Goal: Task Accomplishment & Management: Complete application form

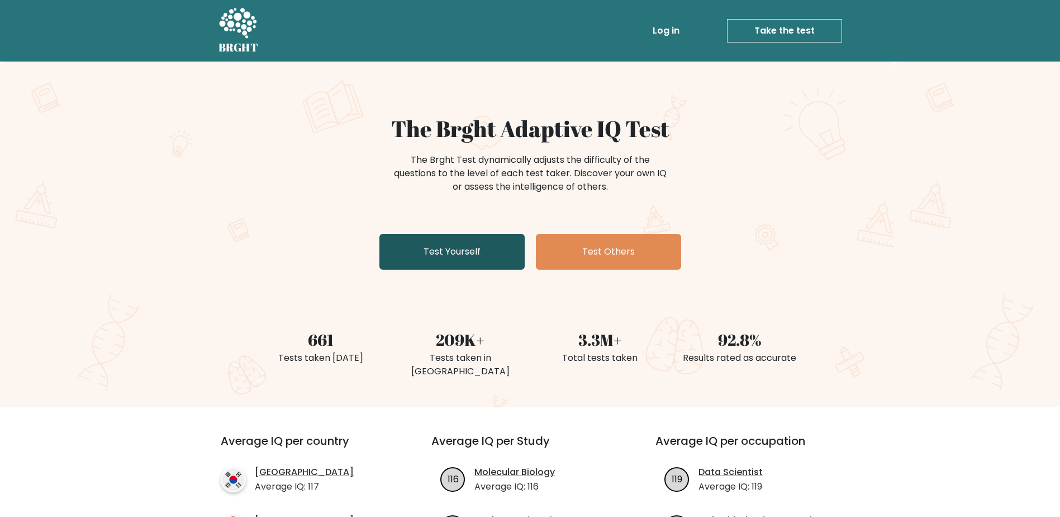
click at [486, 250] on link "Test Yourself" at bounding box center [452, 252] width 145 height 36
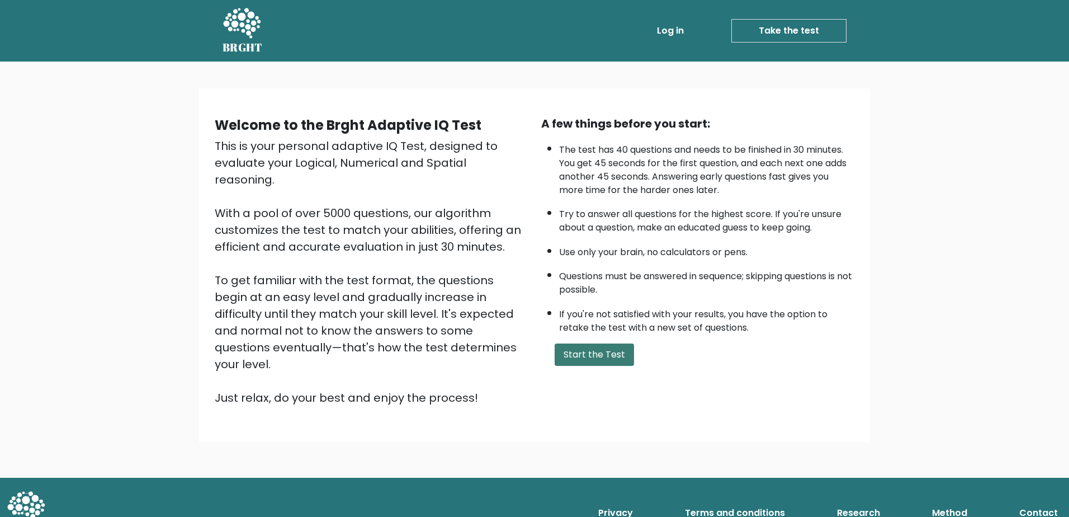
click at [614, 362] on button "Start the Test" at bounding box center [594, 354] width 79 height 22
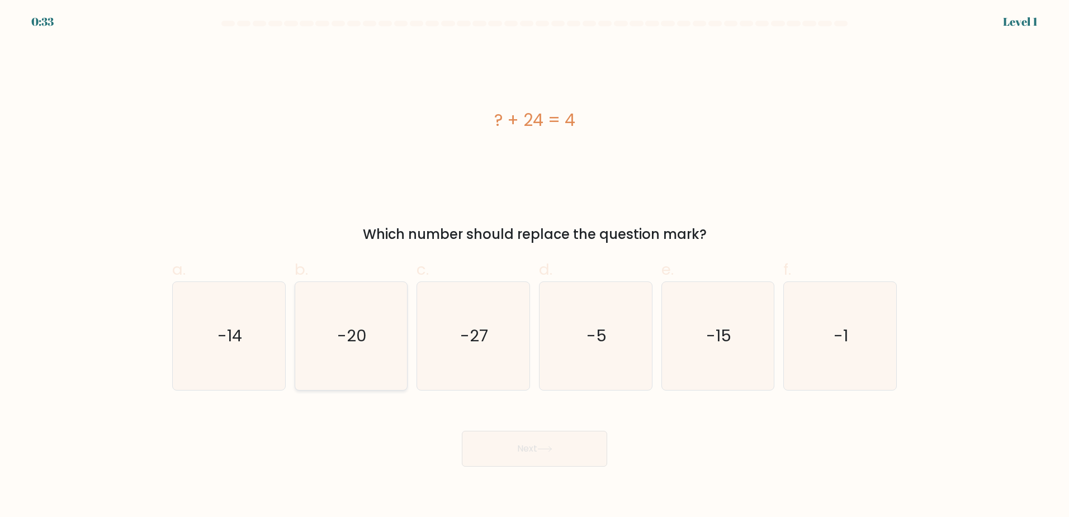
click at [363, 337] on text "-20" at bounding box center [352, 335] width 30 height 22
click at [534, 266] on input "b. -20" at bounding box center [534, 261] width 1 height 7
radio input "true"
click at [571, 444] on button "Next" at bounding box center [534, 448] width 145 height 36
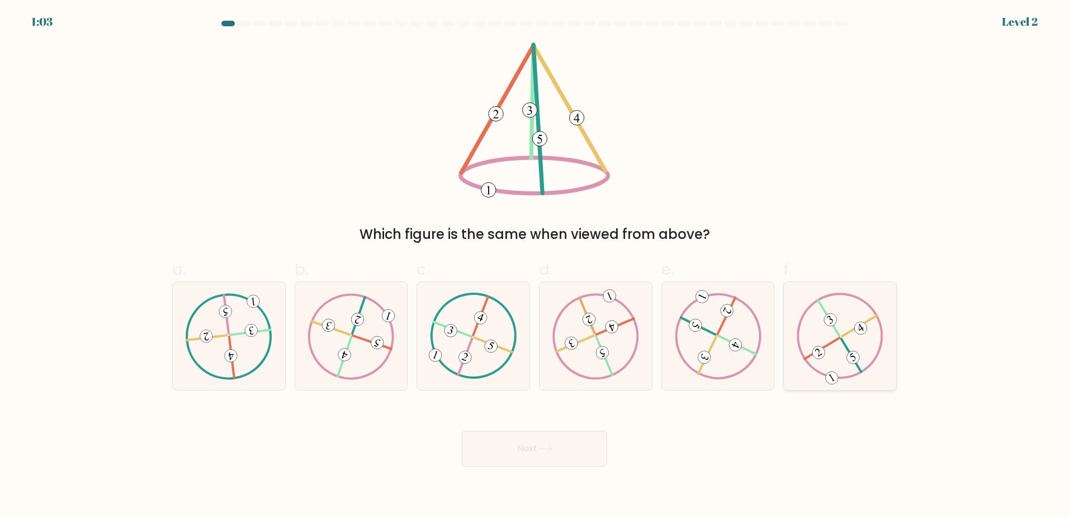
click at [853, 345] on icon at bounding box center [840, 335] width 87 height 86
click at [535, 266] on input "f." at bounding box center [534, 261] width 1 height 7
radio input "true"
click at [570, 432] on button "Next" at bounding box center [534, 448] width 145 height 36
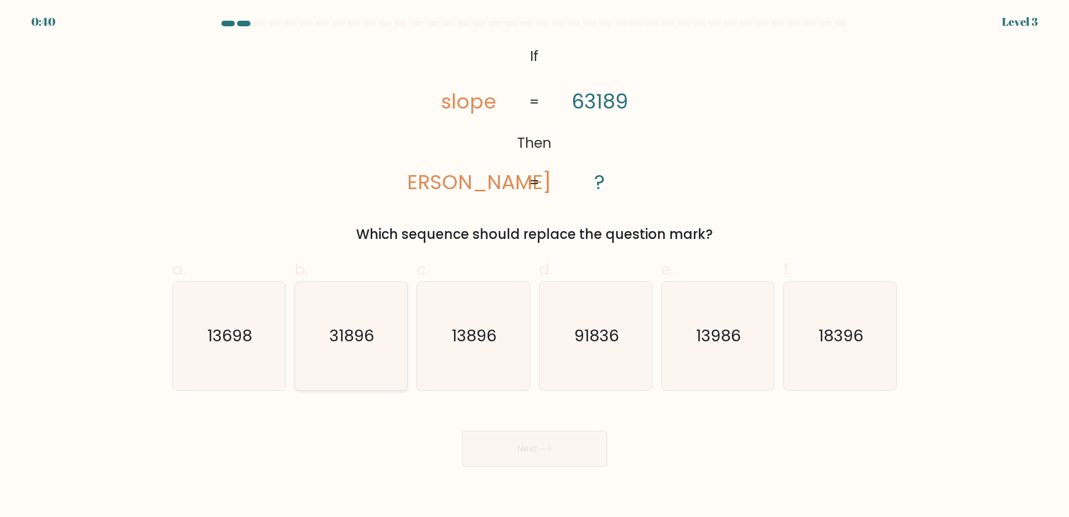
click at [349, 339] on text "31896" at bounding box center [352, 335] width 45 height 22
click at [534, 266] on input "b. 31896" at bounding box center [534, 261] width 1 height 7
radio input "true"
click at [570, 443] on button "Next" at bounding box center [534, 448] width 145 height 36
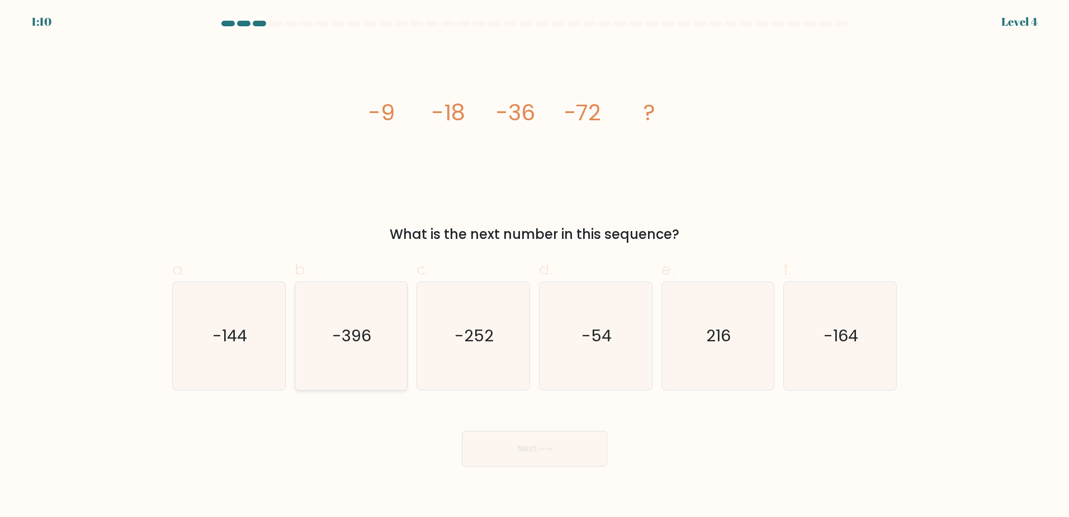
drag, startPoint x: 218, startPoint y: 338, endPoint x: 343, endPoint y: 356, distance: 126.5
click at [218, 337] on text "-144" at bounding box center [229, 335] width 35 height 22
click at [534, 266] on input "a. -144" at bounding box center [534, 261] width 1 height 7
radio input "true"
click at [548, 461] on button "Next" at bounding box center [534, 448] width 145 height 36
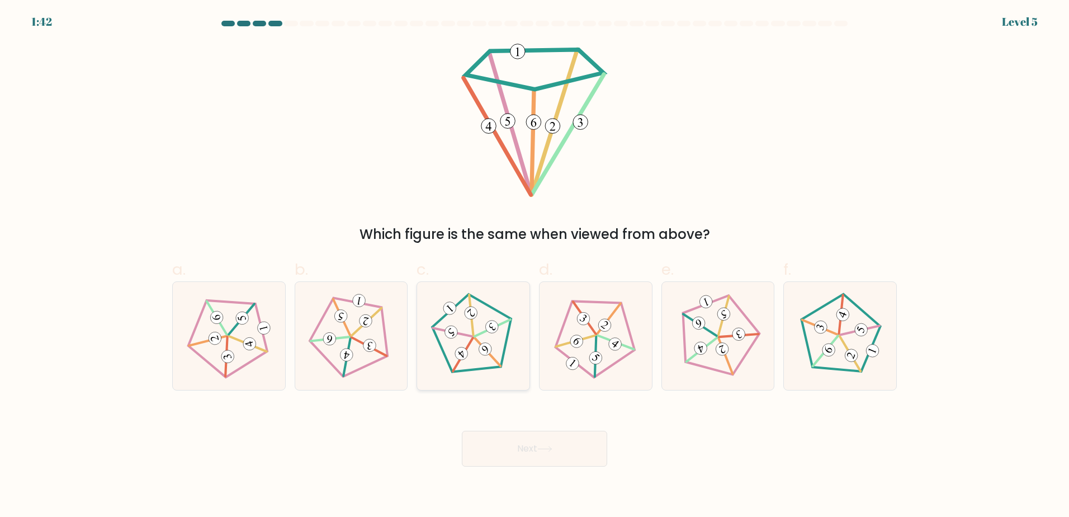
click at [485, 348] on 164 at bounding box center [485, 349] width 18 height 18
click at [534, 266] on input "c." at bounding box center [534, 261] width 1 height 7
radio input "true"
click at [542, 444] on button "Next" at bounding box center [534, 448] width 145 height 36
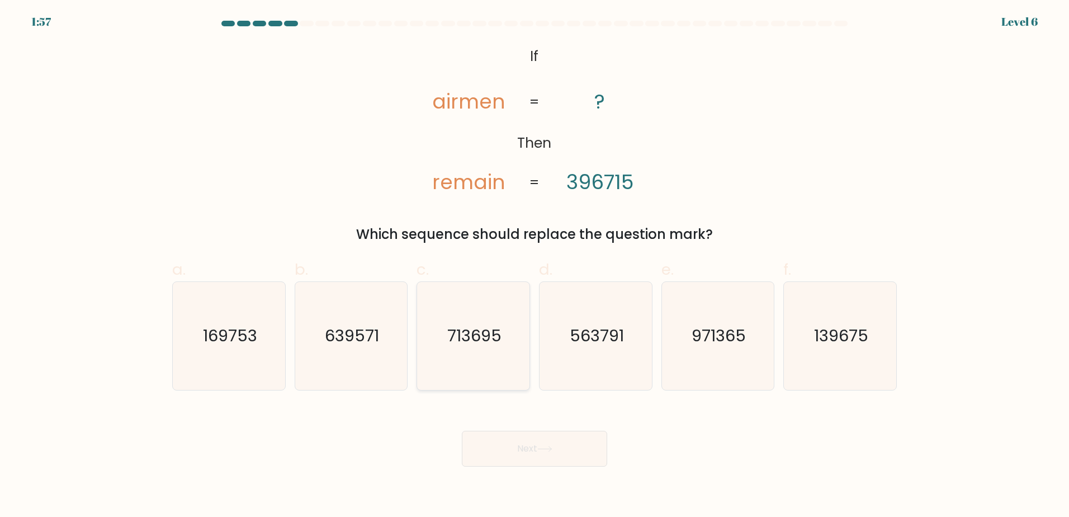
click at [484, 335] on text "713695" at bounding box center [474, 335] width 54 height 22
click at [534, 266] on input "c. 713695" at bounding box center [534, 261] width 1 height 7
radio input "true"
click at [569, 447] on button "Next" at bounding box center [534, 448] width 145 height 36
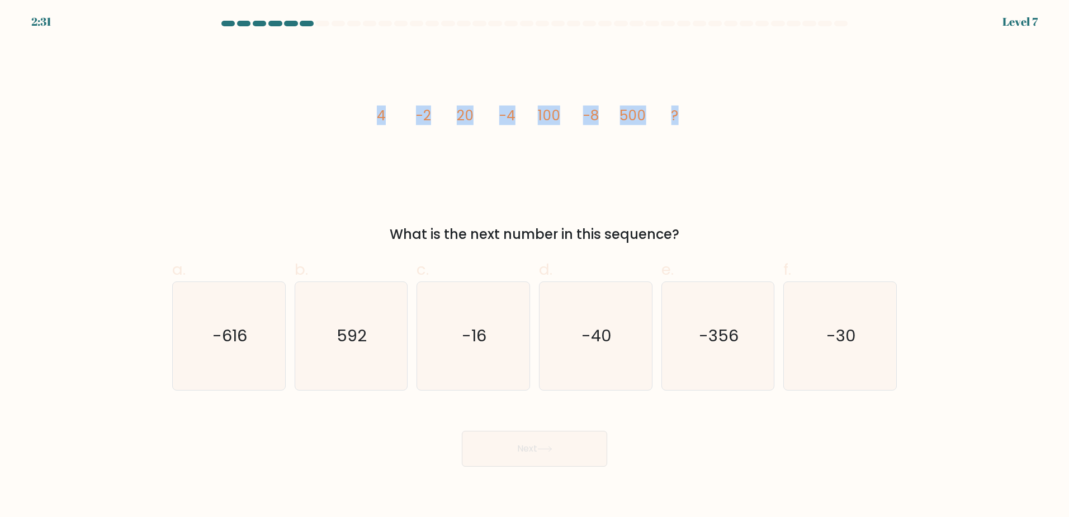
drag, startPoint x: 388, startPoint y: 118, endPoint x: 737, endPoint y: 128, distance: 349.0
click at [737, 128] on div "image/svg+xml 4 -2 20 -4 100 -8 500 ? What is the next number in this sequence?" at bounding box center [534, 143] width 738 height 202
copy g "4 -2 20 -4 100 -8 500 ?"
click at [803, 66] on div "image/svg+xml 4 -2 20 -4 100 -8 500 ? What is the next number in this sequence?" at bounding box center [534, 143] width 738 height 202
drag, startPoint x: 480, startPoint y: 339, endPoint x: 519, endPoint y: 337, distance: 39.2
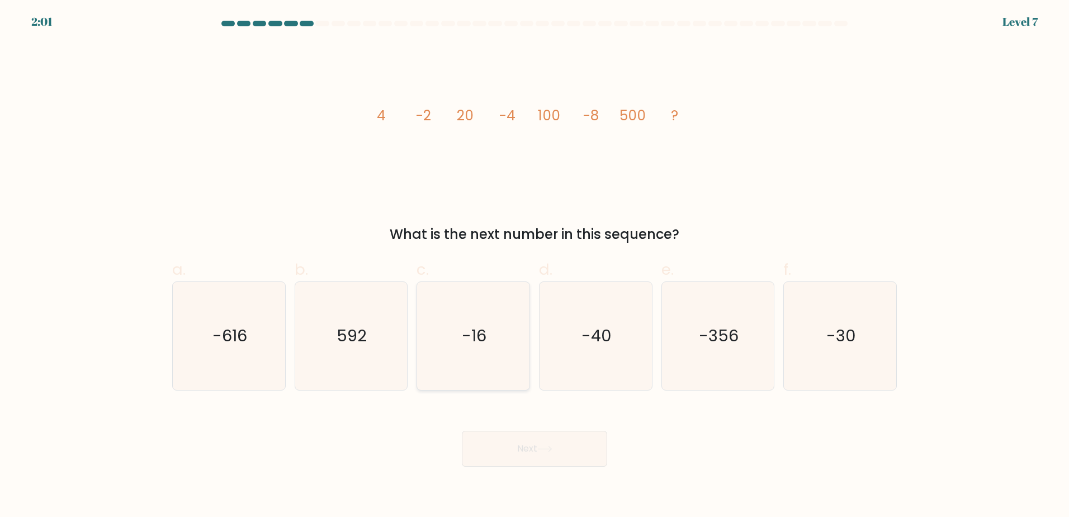
click at [480, 339] on text "-16" at bounding box center [474, 335] width 25 height 22
click at [534, 266] on input "c. -16" at bounding box center [534, 261] width 1 height 7
radio input "true"
click at [531, 450] on button "Next" at bounding box center [534, 448] width 145 height 36
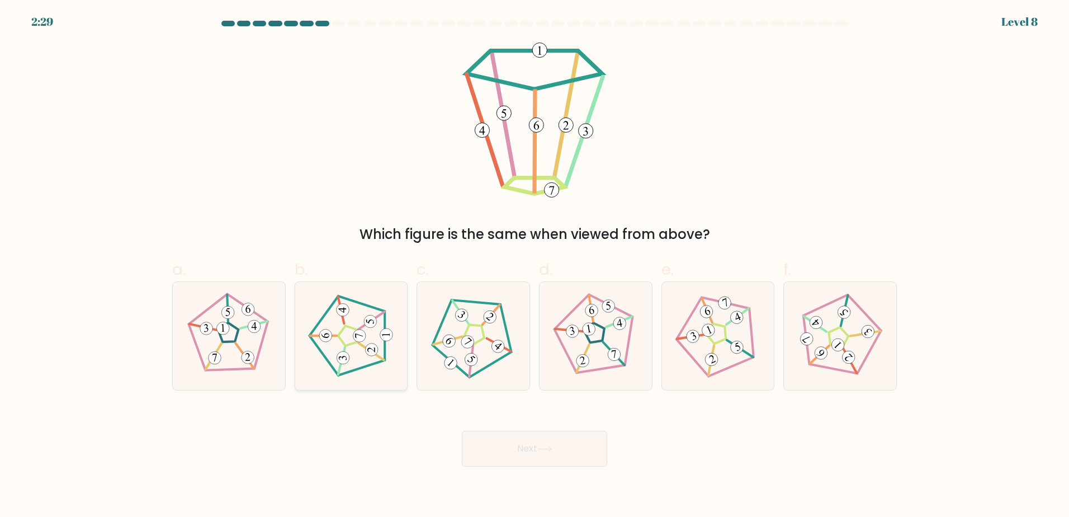
click at [349, 356] on 190 at bounding box center [343, 357] width 13 height 13
click at [534, 266] on input "b." at bounding box center [534, 261] width 1 height 7
radio input "true"
click at [554, 433] on button "Next" at bounding box center [534, 448] width 145 height 36
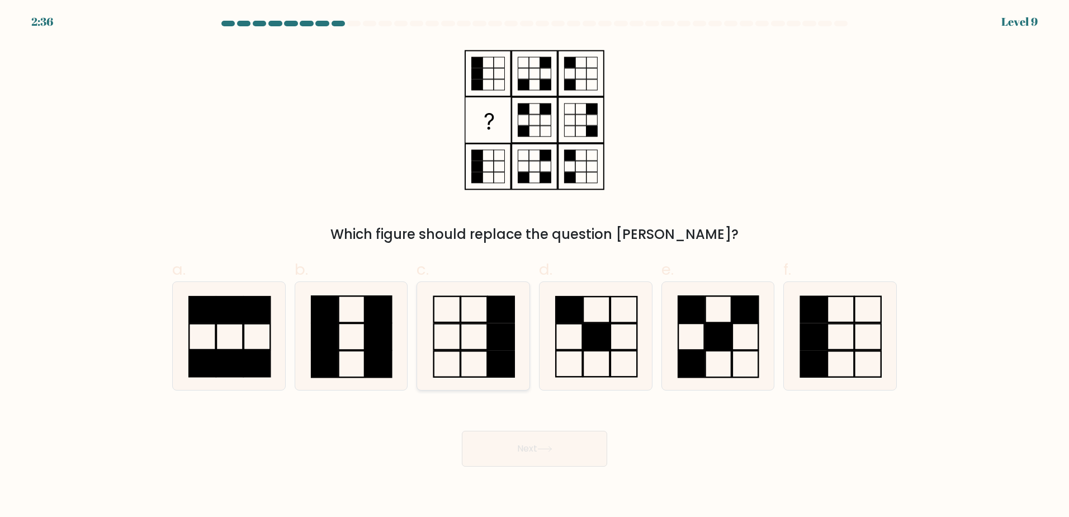
click at [480, 349] on rect at bounding box center [474, 336] width 26 height 26
click at [534, 266] on input "c." at bounding box center [534, 261] width 1 height 7
radio input "true"
click at [557, 447] on button "Next" at bounding box center [534, 448] width 145 height 36
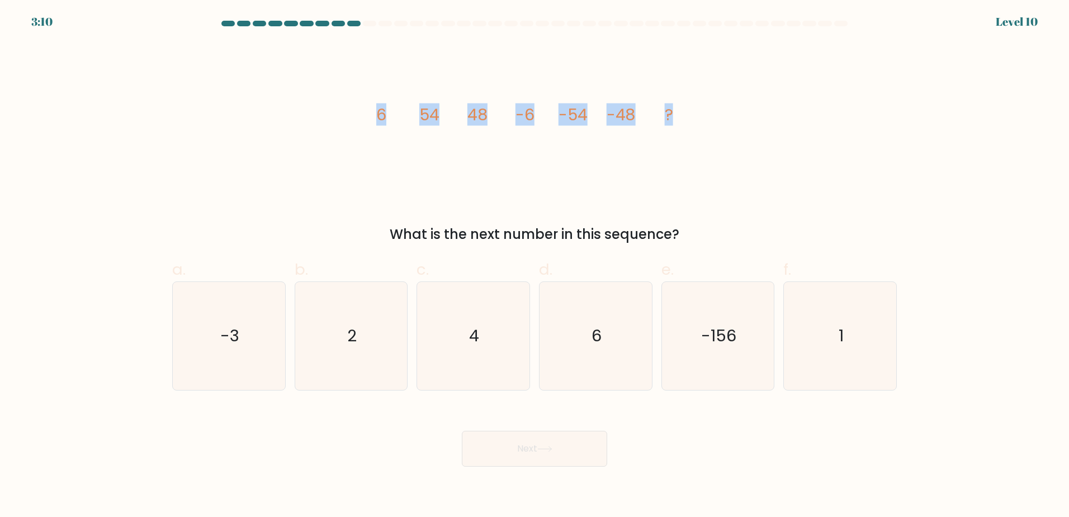
drag, startPoint x: 370, startPoint y: 115, endPoint x: 737, endPoint y: 129, distance: 367.0
click at [737, 129] on div "image/svg+xml 6 54 48 -6 -54 -48 ? What is the next number in this sequence?" at bounding box center [534, 143] width 738 height 202
copy g "6 54 48 -6 -54 -48 ?"
click at [592, 333] on text "6" at bounding box center [596, 335] width 10 height 22
click at [535, 266] on input "d. 6" at bounding box center [534, 261] width 1 height 7
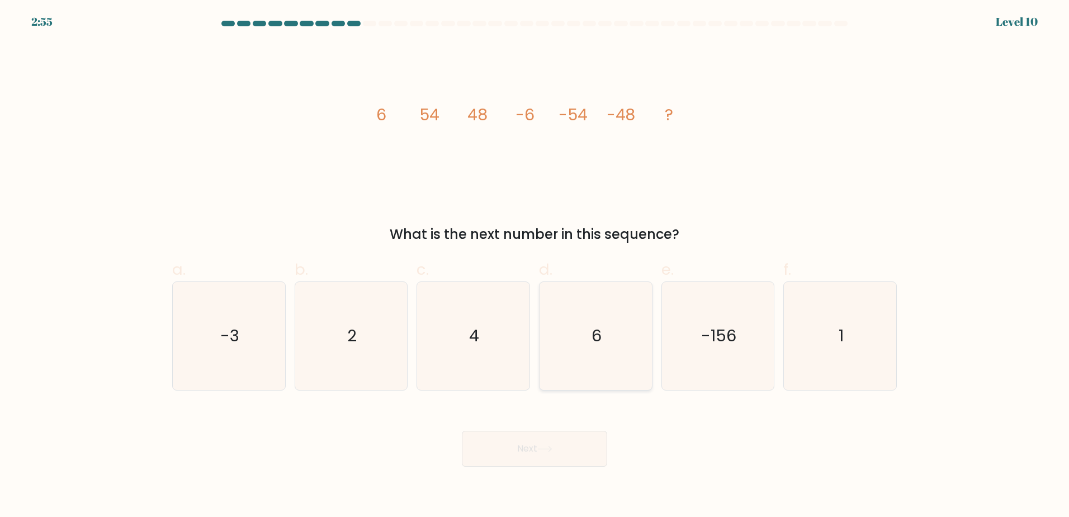
radio input "true"
click at [559, 454] on button "Next" at bounding box center [534, 448] width 145 height 36
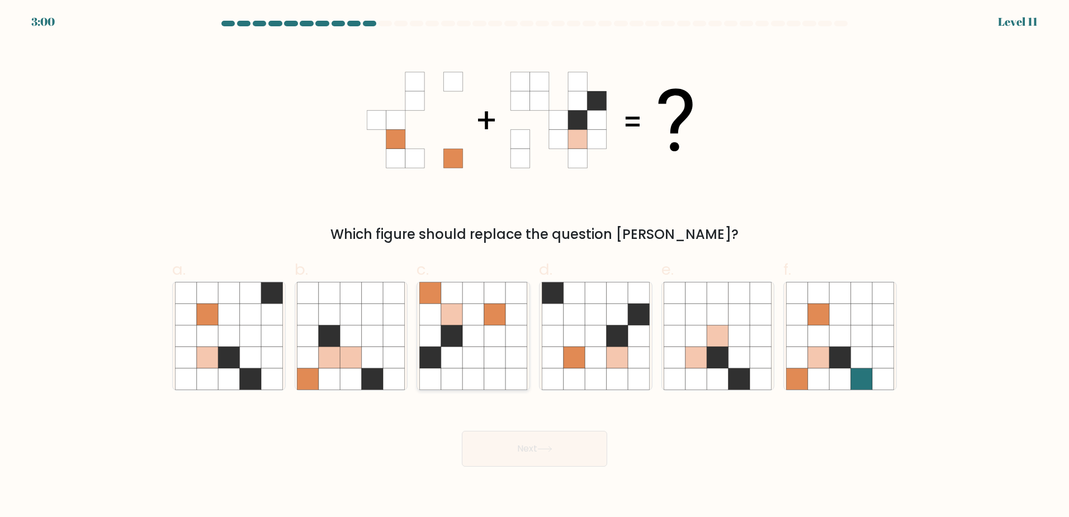
click at [501, 334] on icon at bounding box center [494, 335] width 21 height 21
click at [534, 266] on input "c." at bounding box center [534, 261] width 1 height 7
radio input "true"
click at [548, 455] on button "Next" at bounding box center [534, 448] width 145 height 36
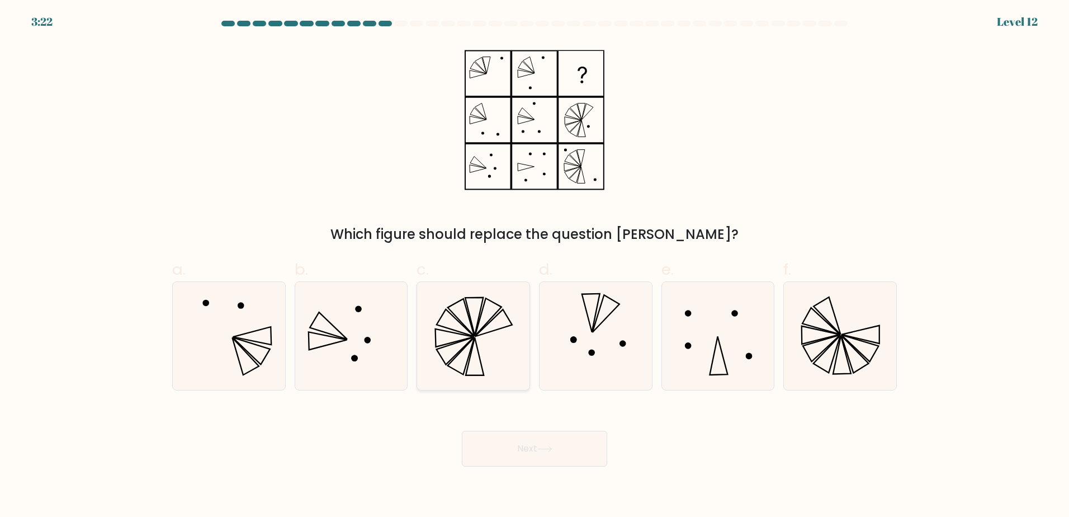
click at [489, 319] on icon at bounding box center [473, 336] width 108 height 108
click at [534, 266] on input "c." at bounding box center [534, 261] width 1 height 7
radio input "true"
click at [561, 449] on button "Next" at bounding box center [534, 448] width 145 height 36
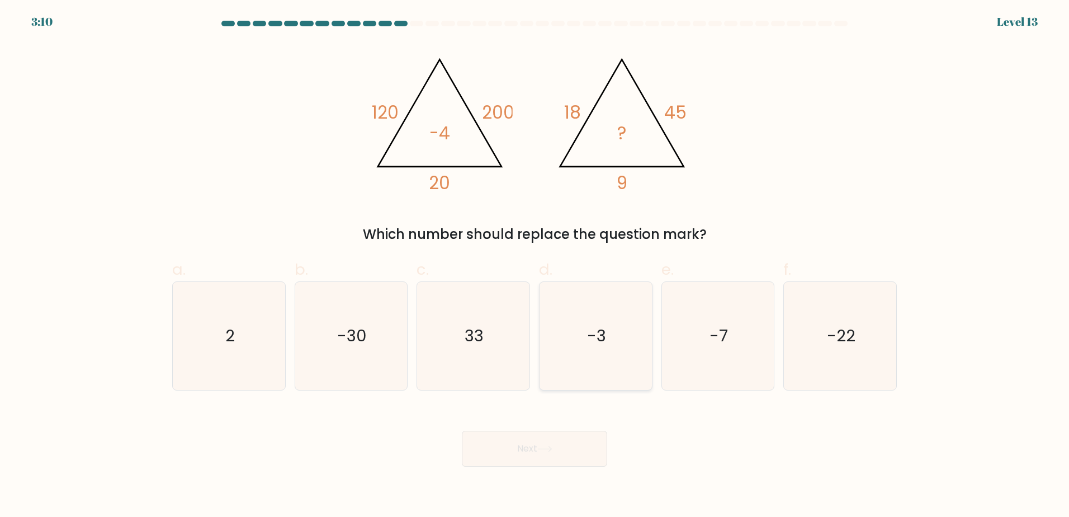
click at [595, 346] on text "-3" at bounding box center [596, 335] width 19 height 22
click at [535, 266] on input "d. -3" at bounding box center [534, 261] width 1 height 7
radio input "true"
click at [555, 433] on button "Next" at bounding box center [534, 448] width 145 height 36
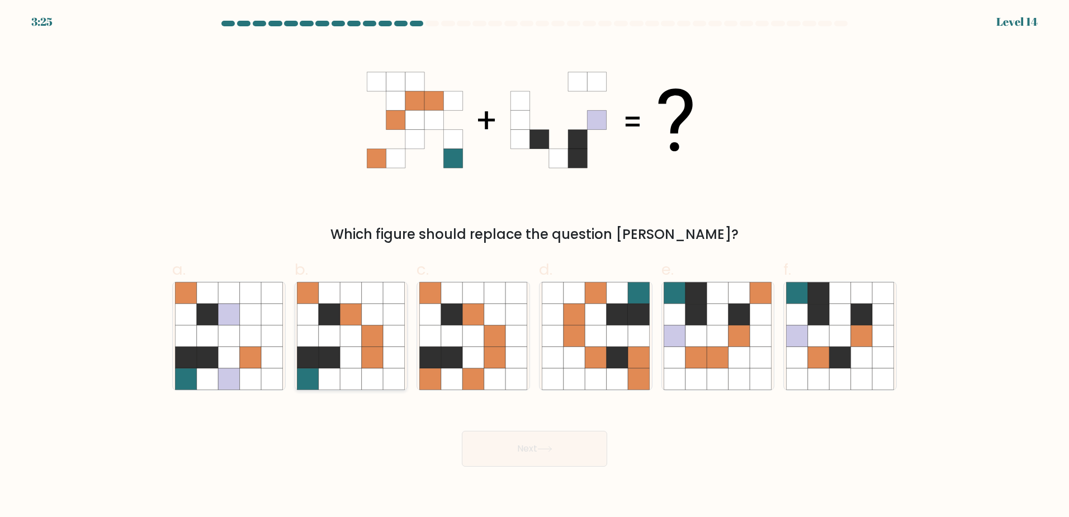
click at [341, 348] on icon at bounding box center [350, 356] width 21 height 21
click at [534, 266] on input "b." at bounding box center [534, 261] width 1 height 7
radio input "true"
click at [546, 449] on icon at bounding box center [544, 449] width 15 height 6
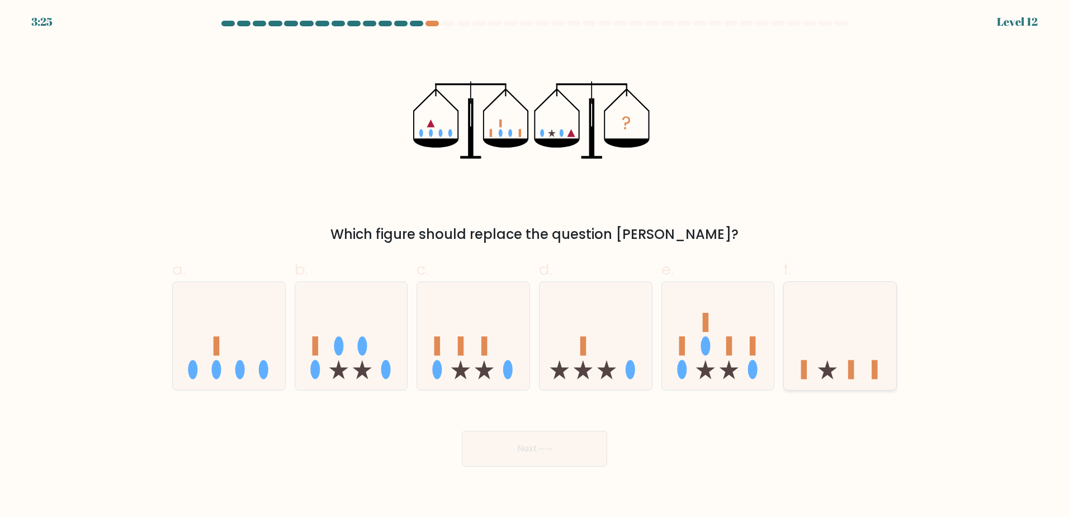
click at [849, 372] on rect at bounding box center [851, 369] width 6 height 19
click at [535, 266] on input "f." at bounding box center [534, 261] width 1 height 7
radio input "true"
click at [537, 448] on button "Next" at bounding box center [534, 448] width 145 height 36
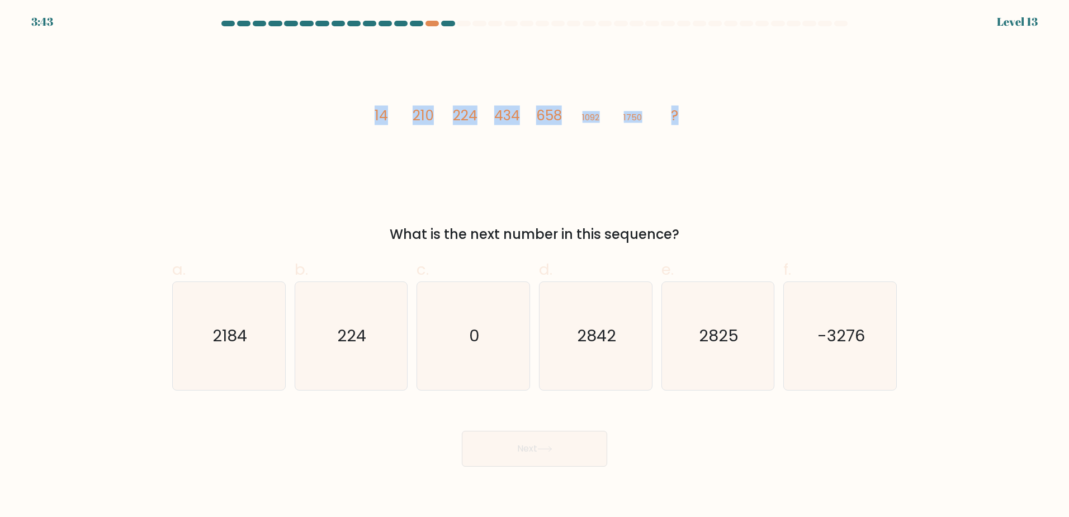
drag, startPoint x: 368, startPoint y: 113, endPoint x: 679, endPoint y: 116, distance: 310.8
click at [679, 116] on icon "image/svg+xml 14 210 224 434 658 1092 1750 ?" at bounding box center [534, 119] width 335 height 155
copy g "14 210 224 434 658 1092 1750 ?"
drag, startPoint x: 594, startPoint y: 337, endPoint x: 589, endPoint y: 352, distance: 15.4
click at [594, 337] on text "2842" at bounding box center [596, 335] width 39 height 22
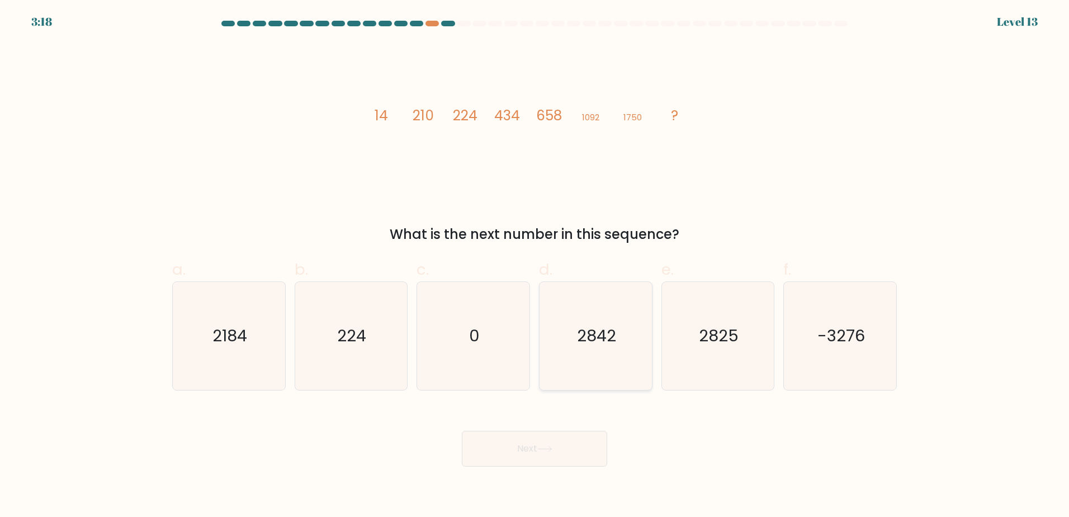
click at [535, 266] on input "d. 2842" at bounding box center [534, 261] width 1 height 7
radio input "true"
click at [546, 449] on icon at bounding box center [544, 449] width 15 height 6
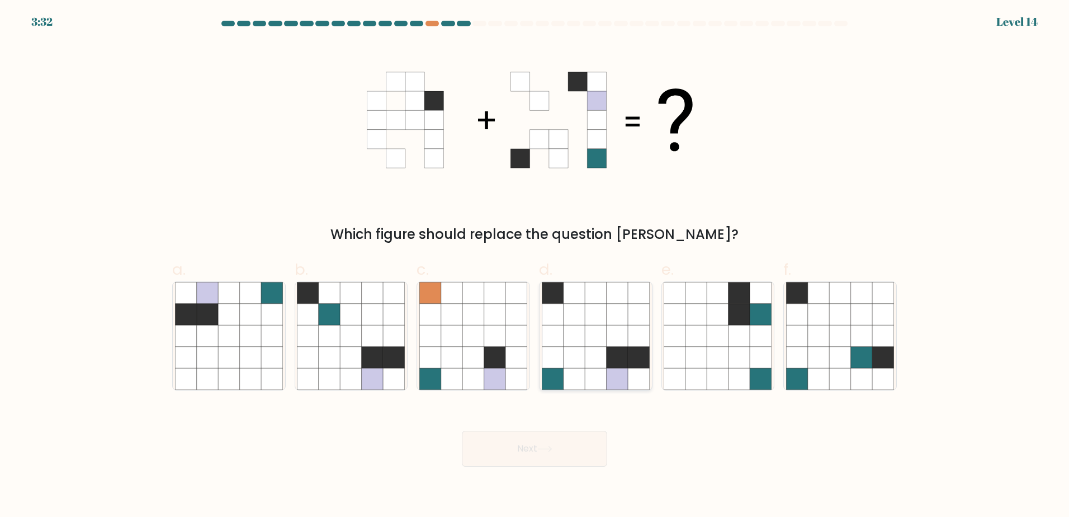
click at [572, 337] on icon at bounding box center [574, 335] width 21 height 21
click at [535, 266] on input "d." at bounding box center [534, 261] width 1 height 7
radio input "true"
click at [553, 443] on button "Next" at bounding box center [534, 448] width 145 height 36
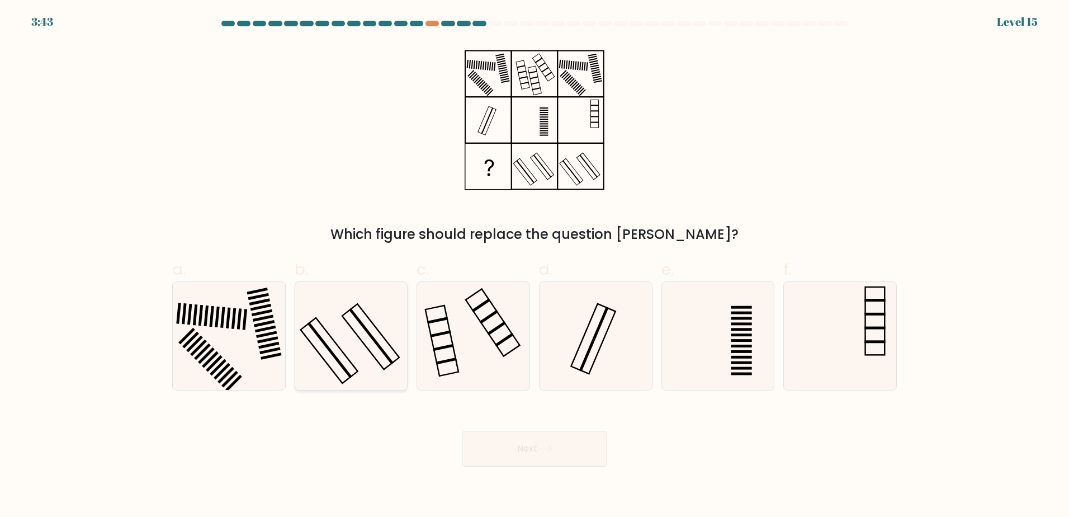
click at [361, 332] on icon at bounding box center [351, 336] width 108 height 108
click at [534, 266] on input "b." at bounding box center [534, 261] width 1 height 7
radio input "true"
click at [522, 447] on button "Next" at bounding box center [534, 448] width 145 height 36
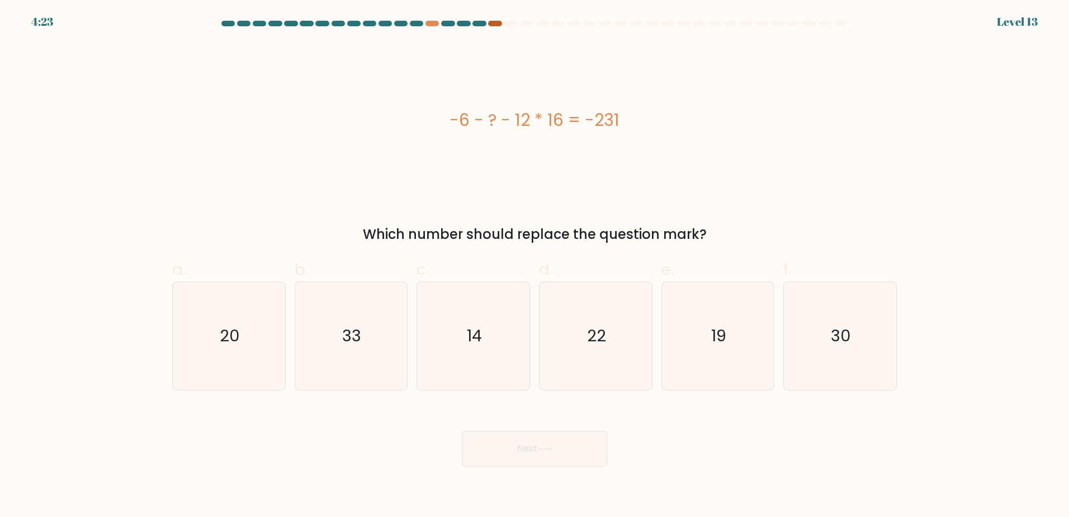
click at [496, 25] on div at bounding box center [494, 24] width 13 height 6
click at [428, 23] on div at bounding box center [431, 24] width 13 height 6
drag, startPoint x: 444, startPoint y: 115, endPoint x: 652, endPoint y: 131, distance: 208.0
click at [652, 131] on div "-6 - ? - 12 * 16 = -231" at bounding box center [534, 119] width 725 height 25
copy div "-6 - ? - 12 * 16 = -231"
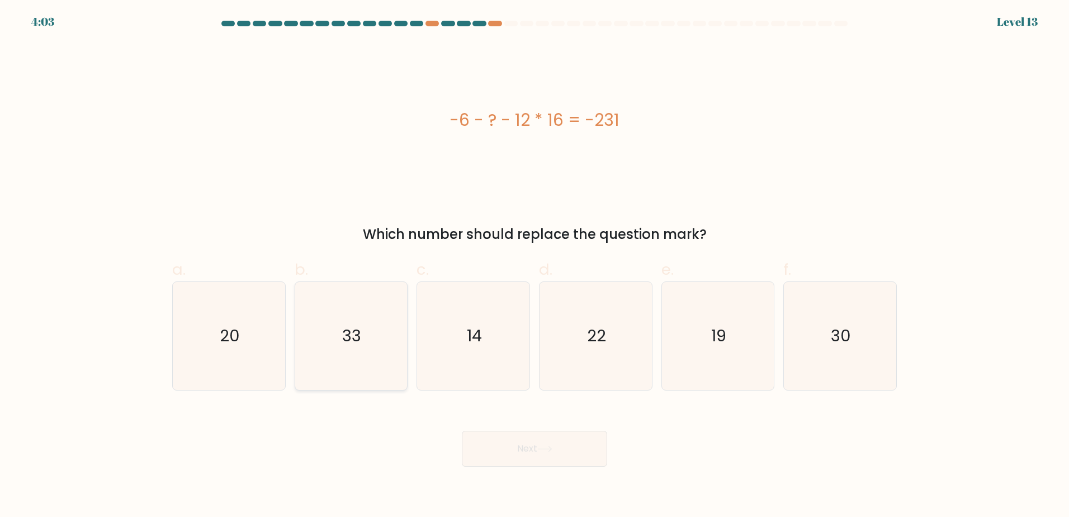
click at [353, 340] on text "33" at bounding box center [352, 335] width 19 height 22
click at [534, 266] on input "b. 33" at bounding box center [534, 261] width 1 height 7
radio input "true"
click at [570, 444] on button "Next" at bounding box center [534, 448] width 145 height 36
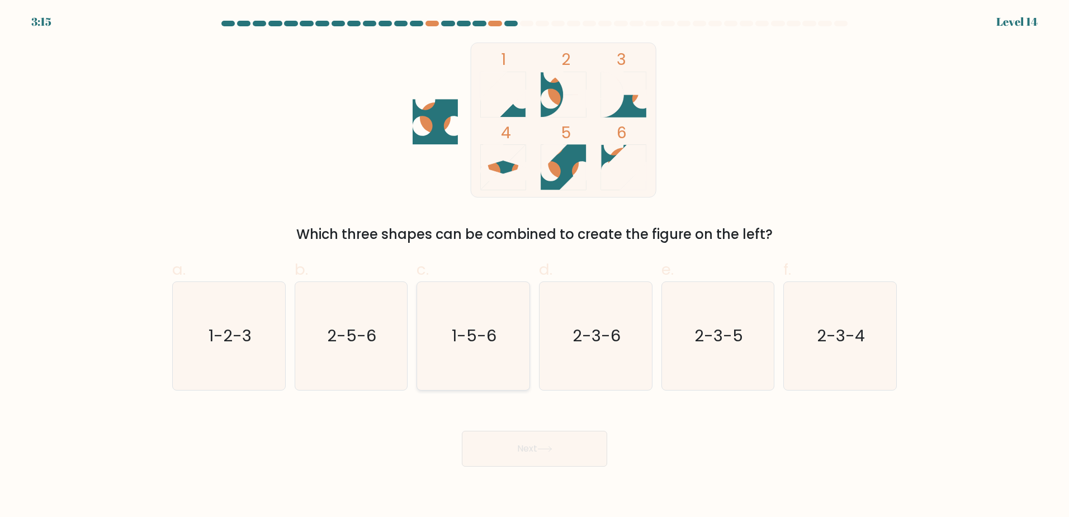
click at [485, 323] on icon "1-5-6" at bounding box center [473, 336] width 108 height 108
click at [534, 266] on input "c. 1-5-6" at bounding box center [534, 261] width 1 height 7
radio input "true"
click at [541, 453] on button "Next" at bounding box center [534, 448] width 145 height 36
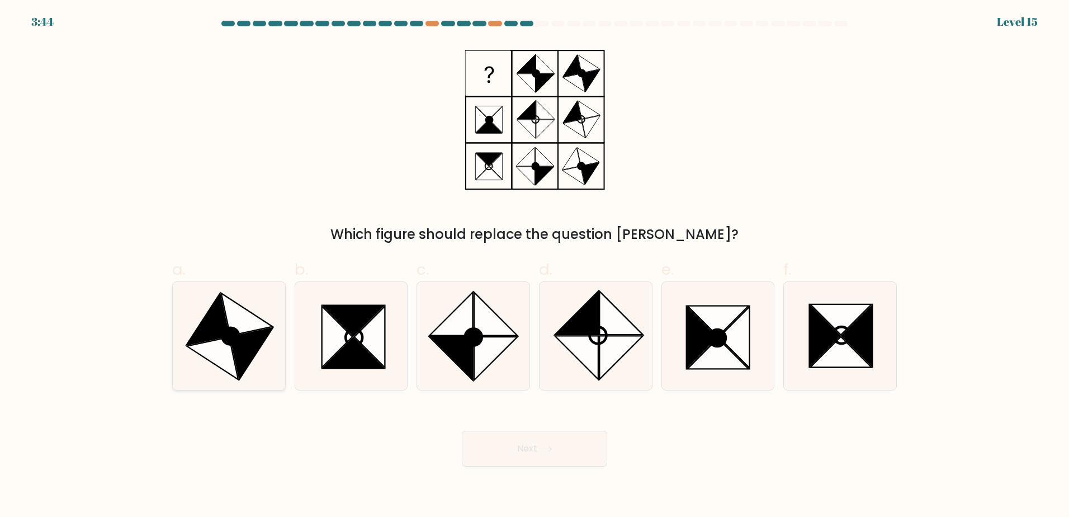
click at [244, 335] on icon at bounding box center [229, 336] width 108 height 108
click at [534, 266] on input "a." at bounding box center [534, 261] width 1 height 7
radio input "true"
click at [534, 447] on button "Next" at bounding box center [534, 448] width 145 height 36
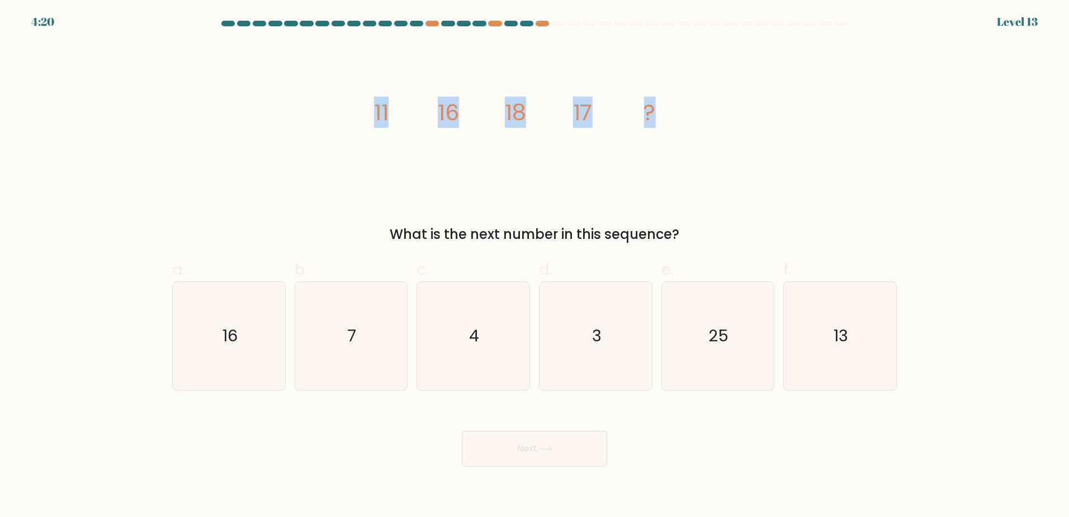
drag, startPoint x: 368, startPoint y: 103, endPoint x: 690, endPoint y: 108, distance: 322.0
click at [690, 108] on icon "image/svg+xml 11 16 18 17 ?" at bounding box center [534, 119] width 335 height 155
copy g "11 16 18 17 ?"
click at [488, 129] on icon "image/svg+xml 11 16 18 17 ?" at bounding box center [534, 119] width 335 height 155
click at [826, 335] on icon "13" at bounding box center [840, 336] width 108 height 108
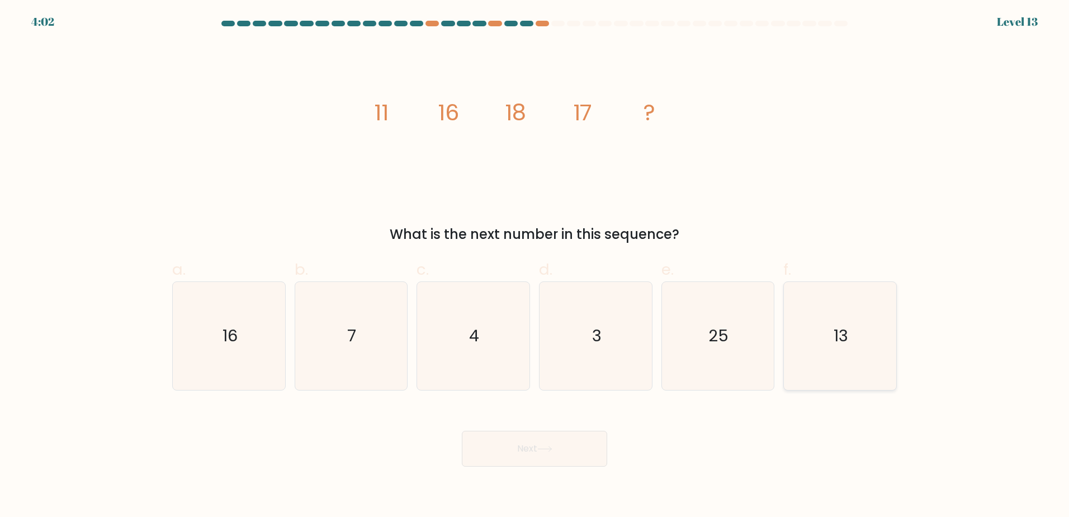
click at [535, 266] on input "f. 13" at bounding box center [534, 261] width 1 height 7
radio input "true"
click at [568, 454] on button "Next" at bounding box center [534, 448] width 145 height 36
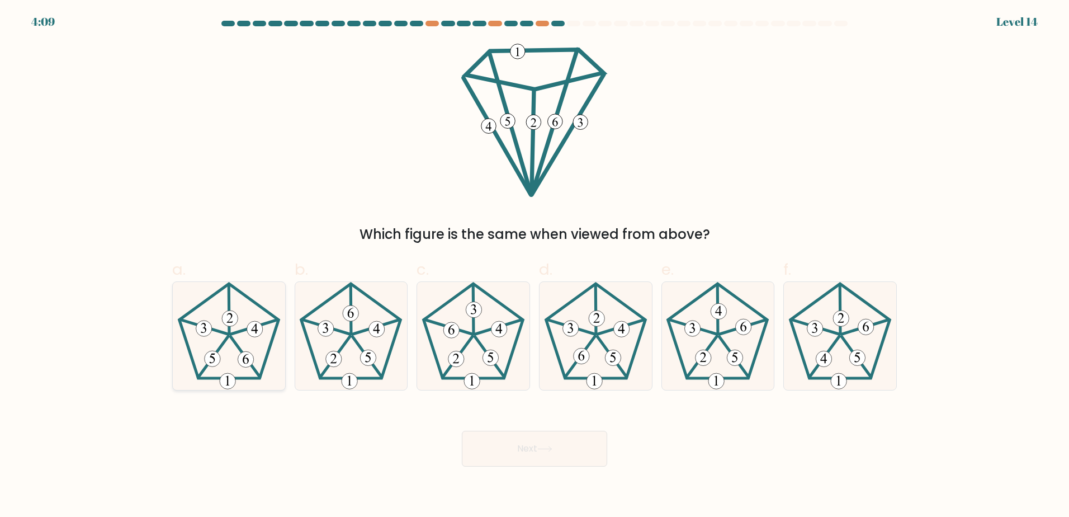
click at [229, 357] on icon at bounding box center [229, 336] width 108 height 108
click at [534, 266] on input "a." at bounding box center [534, 261] width 1 height 7
radio input "true"
click at [566, 449] on button "Next" at bounding box center [534, 448] width 145 height 36
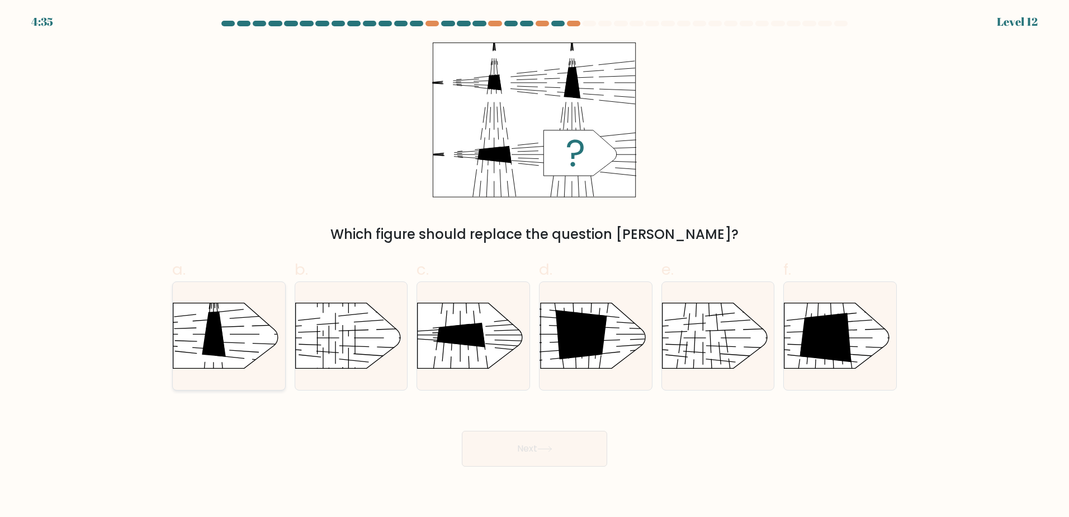
click at [217, 338] on icon at bounding box center [214, 333] width 24 height 45
click at [534, 266] on input "a." at bounding box center [534, 261] width 1 height 7
radio input "true"
click at [555, 441] on button "Next" at bounding box center [534, 448] width 145 height 36
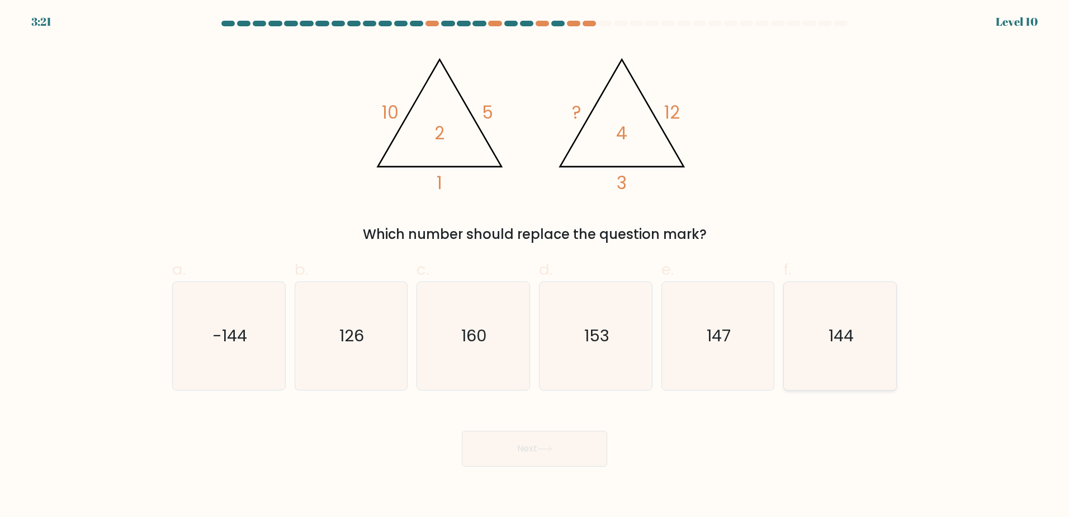
click at [842, 334] on text "144" at bounding box center [840, 335] width 25 height 22
click at [535, 266] on input "f. 144" at bounding box center [534, 261] width 1 height 7
radio input "true"
click at [555, 435] on button "Next" at bounding box center [534, 448] width 145 height 36
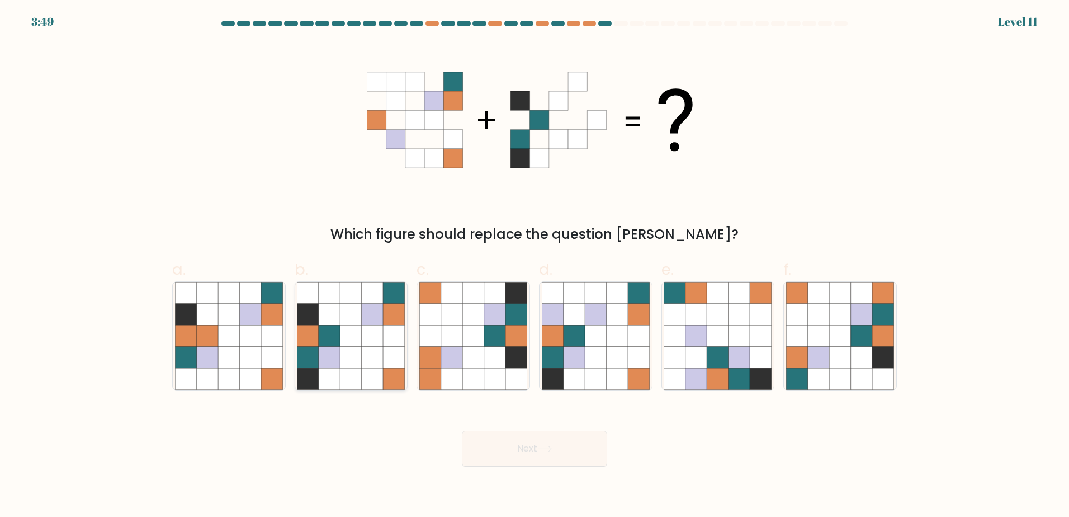
drag, startPoint x: 342, startPoint y: 343, endPoint x: 350, endPoint y: 348, distance: 9.8
click at [340, 342] on icon at bounding box center [351, 336] width 108 height 108
click at [534, 266] on input "b." at bounding box center [534, 261] width 1 height 7
radio input "true"
click at [536, 435] on button "Next" at bounding box center [534, 448] width 145 height 36
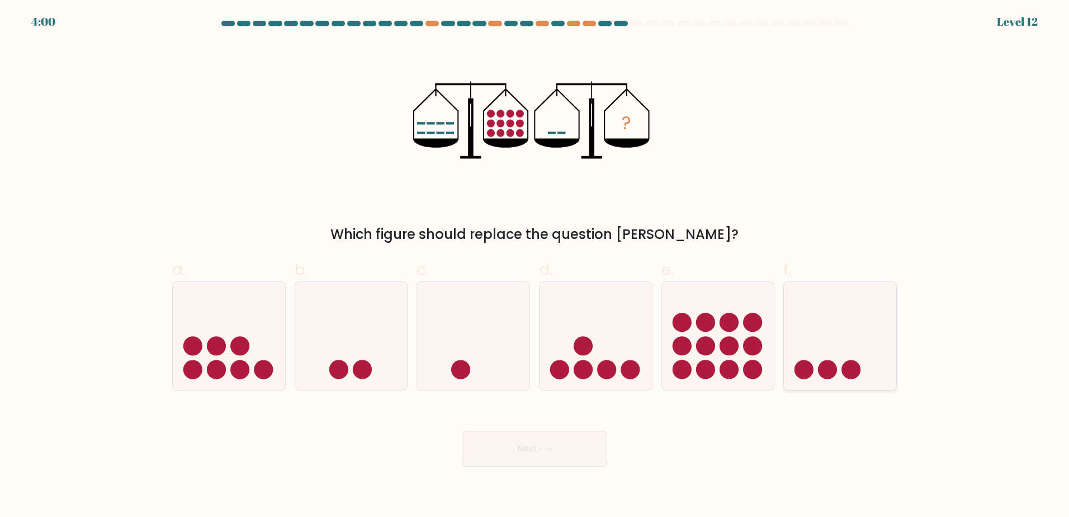
click at [837, 380] on icon at bounding box center [840, 335] width 112 height 93
click at [535, 266] on input "f." at bounding box center [534, 261] width 1 height 7
radio input "true"
click at [537, 439] on button "Next" at bounding box center [534, 448] width 145 height 36
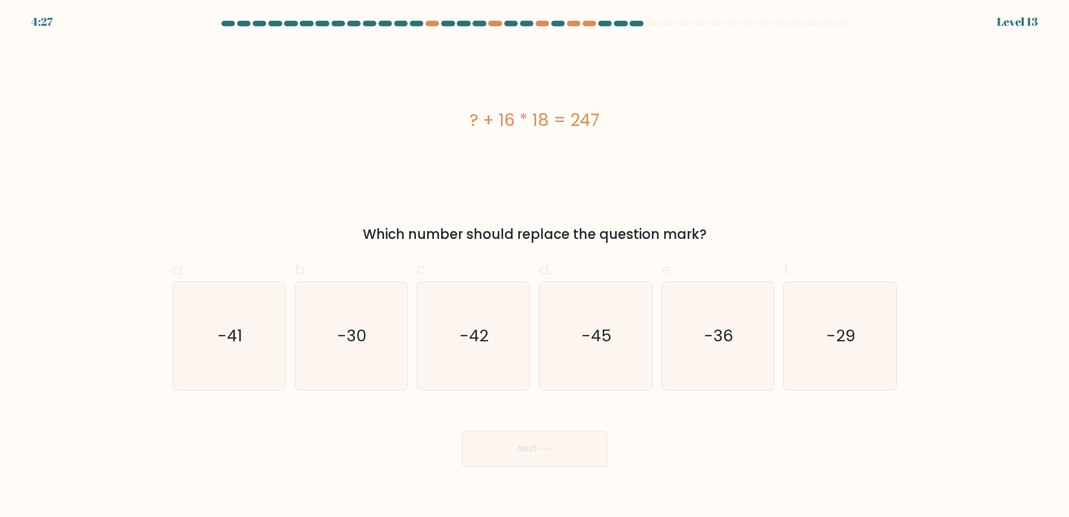
drag, startPoint x: 641, startPoint y: 129, endPoint x: 683, endPoint y: 129, distance: 41.9
click at [683, 129] on div "? + 16 * 18 = 247" at bounding box center [534, 119] width 725 height 25
copy div "? + 16 * 18 = 247"
click at [507, 120] on div "? + 16 * 18 = 247" at bounding box center [534, 119] width 725 height 25
drag, startPoint x: 502, startPoint y: 116, endPoint x: 543, endPoint y: 121, distance: 41.7
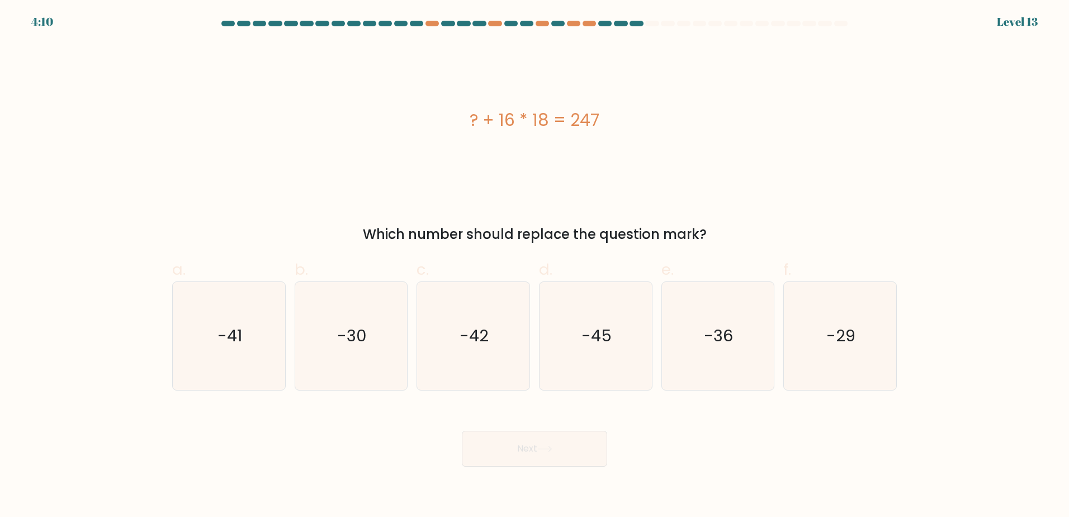
click at [543, 122] on div "? + 16 * 18 = 247" at bounding box center [534, 119] width 725 height 25
click at [545, 125] on div "? + 16 * 18 = 247" at bounding box center [534, 119] width 725 height 25
copy div "16 * 18"
click at [229, 332] on text "-41" at bounding box center [229, 335] width 25 height 22
click at [534, 266] on input "a. -41" at bounding box center [534, 261] width 1 height 7
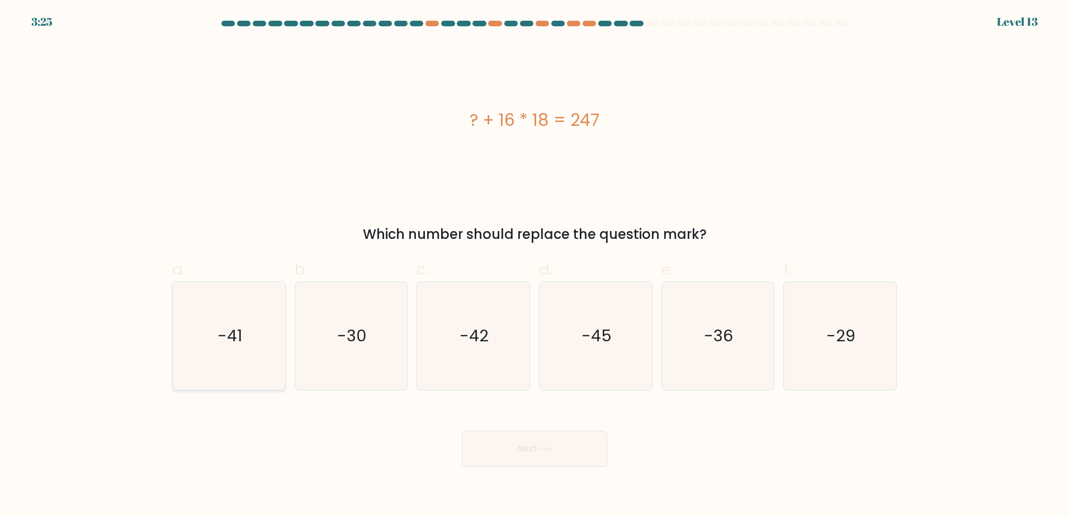
radio input "true"
click at [524, 453] on button "Next" at bounding box center [534, 448] width 145 height 36
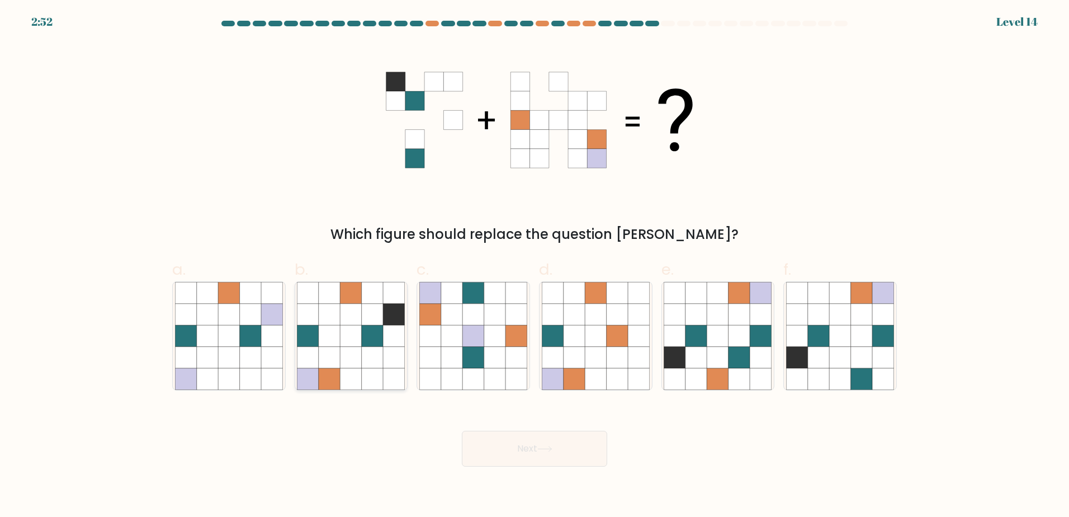
click at [389, 338] on icon at bounding box center [393, 335] width 21 height 21
click at [534, 266] on input "b." at bounding box center [534, 261] width 1 height 7
radio input "true"
click at [515, 434] on button "Next" at bounding box center [534, 448] width 145 height 36
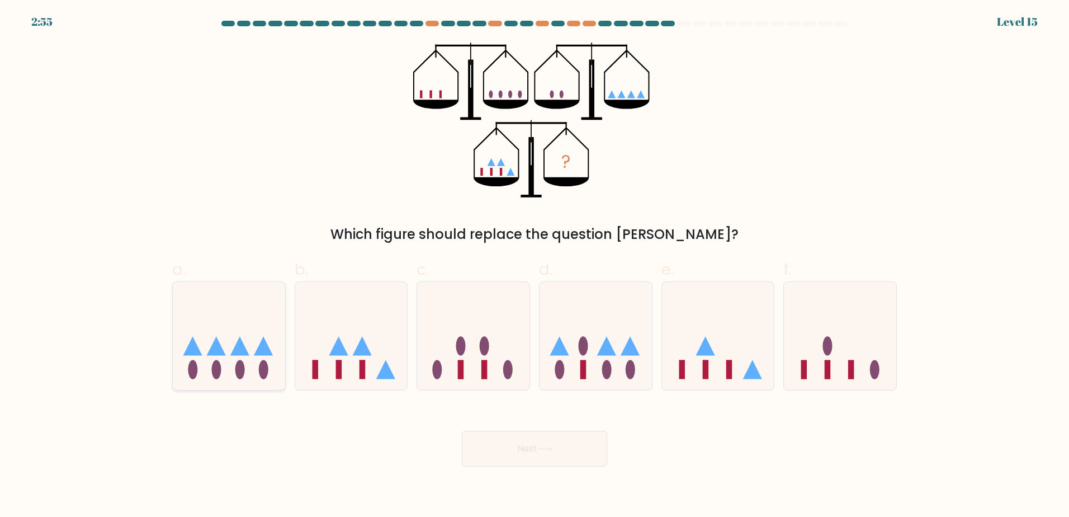
click at [248, 360] on icon at bounding box center [229, 335] width 112 height 93
click at [534, 266] on input "a." at bounding box center [534, 261] width 1 height 7
radio input "true"
click at [633, 357] on icon at bounding box center [595, 335] width 112 height 93
click at [535, 266] on input "d." at bounding box center [534, 261] width 1 height 7
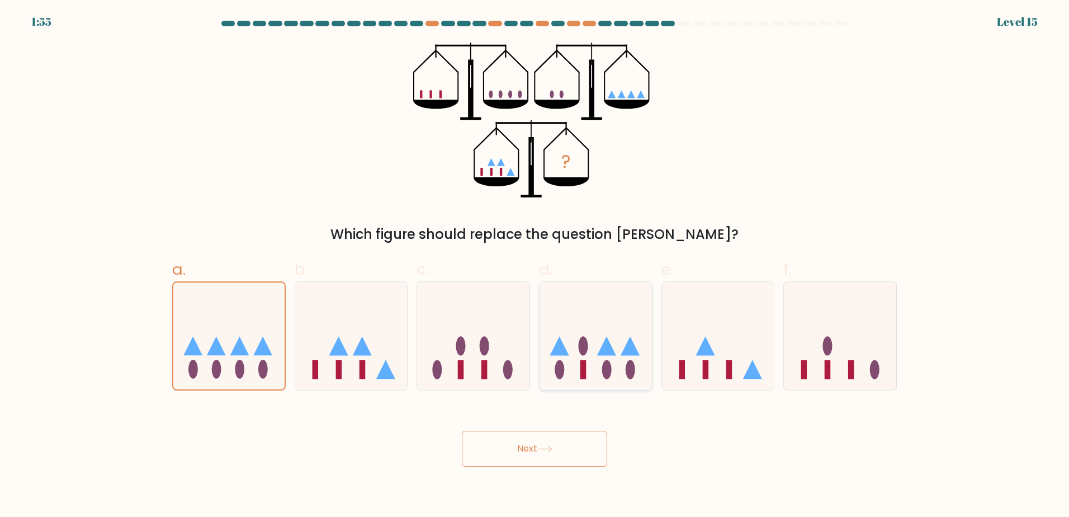
radio input "true"
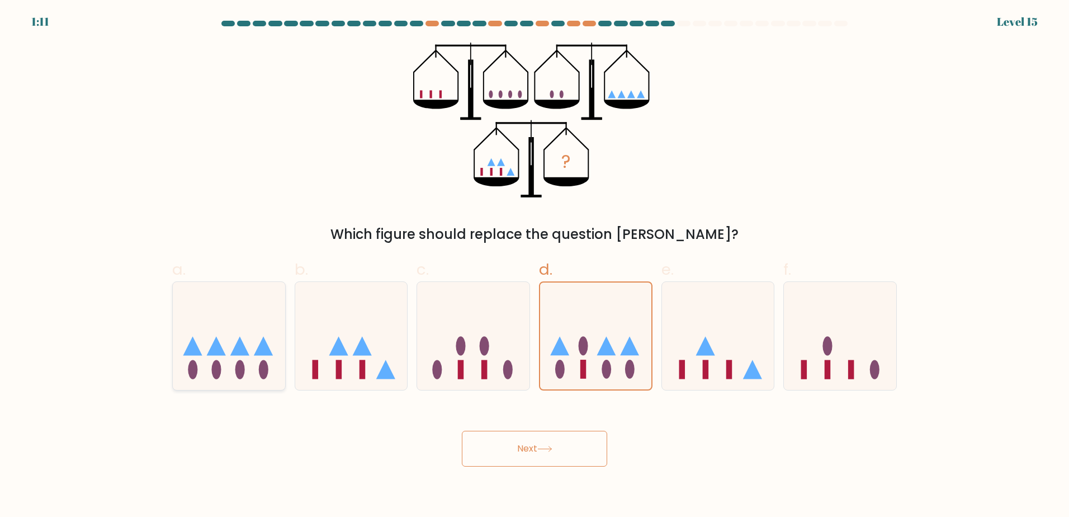
click at [255, 363] on icon at bounding box center [229, 335] width 112 height 93
click at [534, 266] on input "a." at bounding box center [534, 261] width 1 height 7
radio input "true"
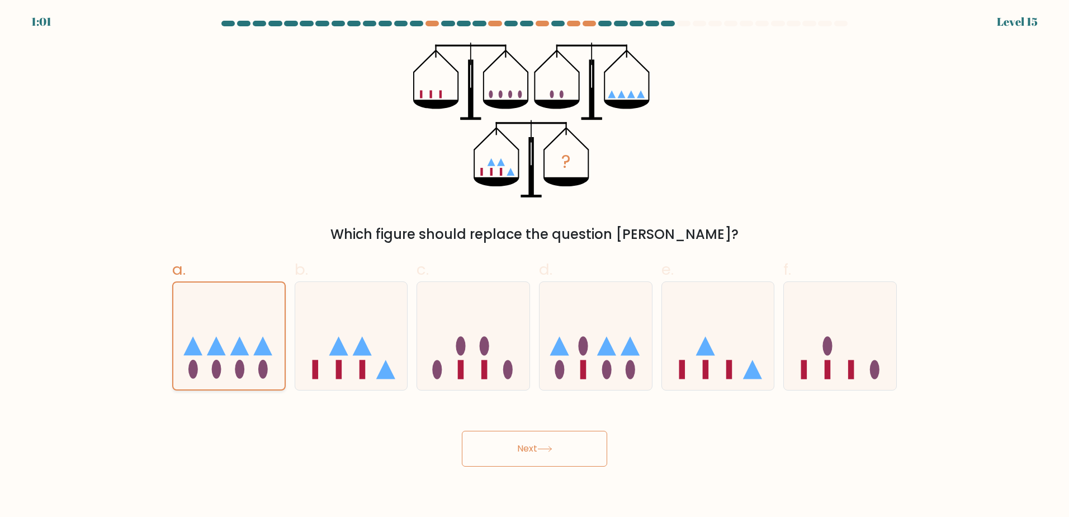
click at [259, 357] on icon at bounding box center [228, 336] width 111 height 92
click at [534, 266] on input "a." at bounding box center [534, 261] width 1 height 7
click at [524, 446] on button "Next" at bounding box center [534, 448] width 145 height 36
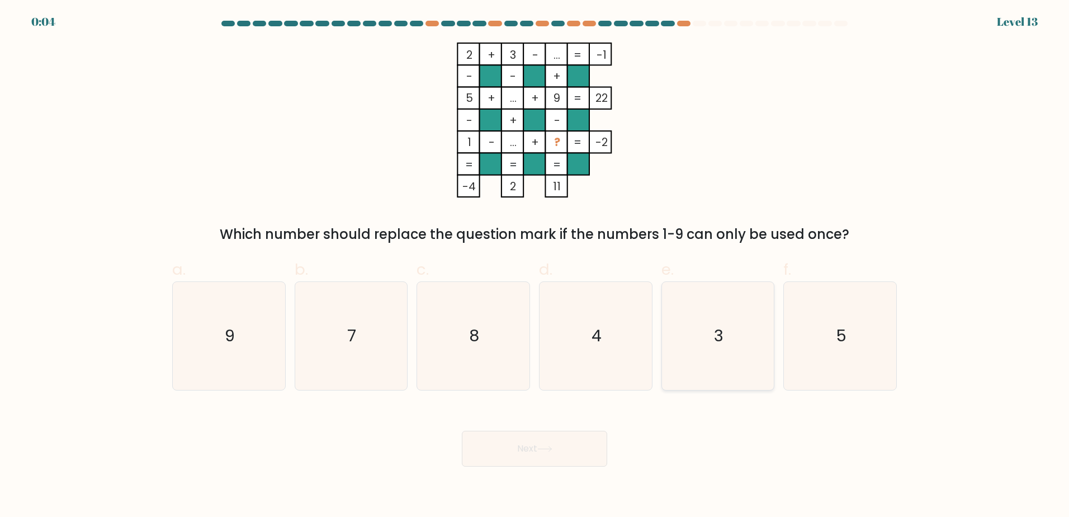
click at [723, 332] on text "3" at bounding box center [719, 335] width 10 height 22
click at [535, 266] on input "e. 3" at bounding box center [534, 261] width 1 height 7
radio input "true"
click at [558, 435] on button "Next" at bounding box center [534, 448] width 145 height 36
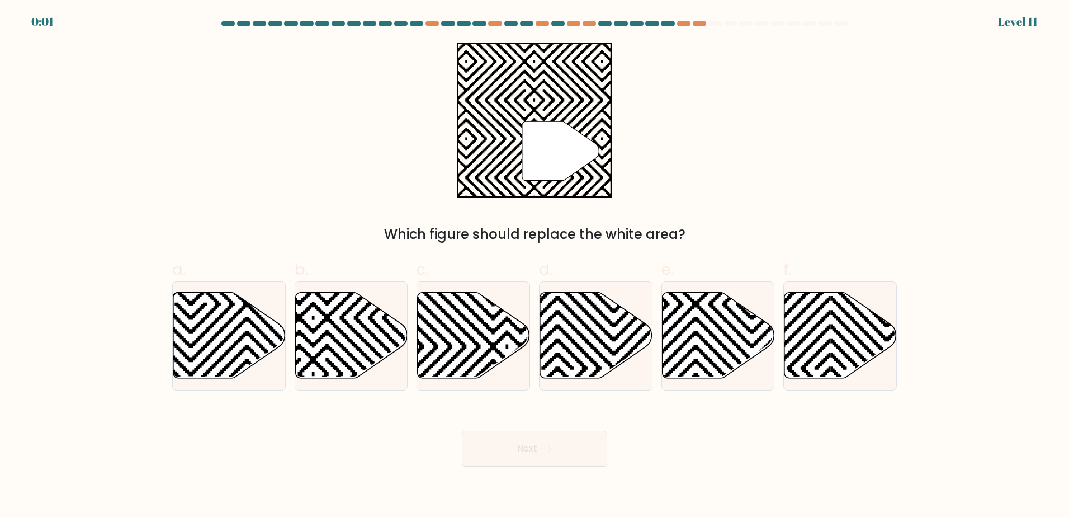
click at [556, 453] on button "Next" at bounding box center [534, 448] width 145 height 36
click at [723, 243] on div "Which figure should replace the white area?" at bounding box center [534, 234] width 711 height 20
click at [381, 324] on icon at bounding box center [351, 335] width 112 height 86
click at [534, 266] on input "b." at bounding box center [534, 261] width 1 height 7
radio input "true"
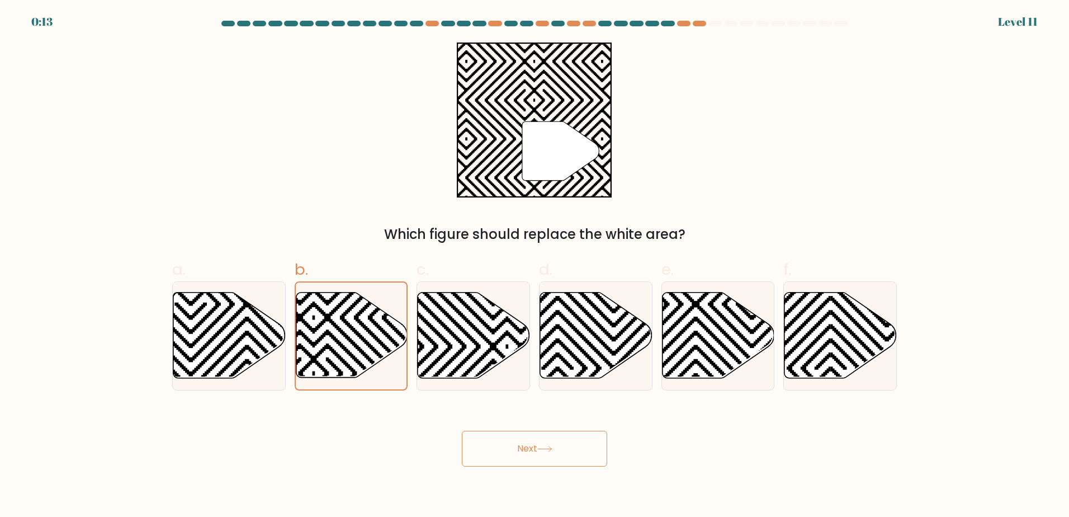
click at [602, 448] on button "Next" at bounding box center [534, 448] width 145 height 36
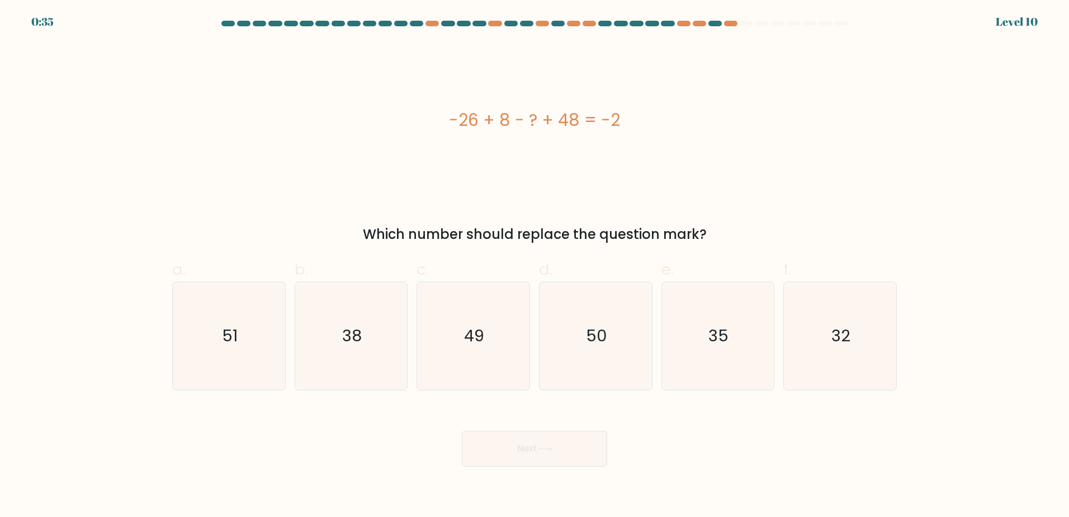
drag, startPoint x: 443, startPoint y: 117, endPoint x: 685, endPoint y: 130, distance: 243.0
click at [685, 130] on div "-26 + 8 - ? + 48 = -2" at bounding box center [534, 119] width 725 height 25
copy div "-26 + 8 - ? + 48 = -2"
click at [837, 339] on text "32" at bounding box center [841, 335] width 19 height 22
click at [535, 266] on input "f. 32" at bounding box center [534, 261] width 1 height 7
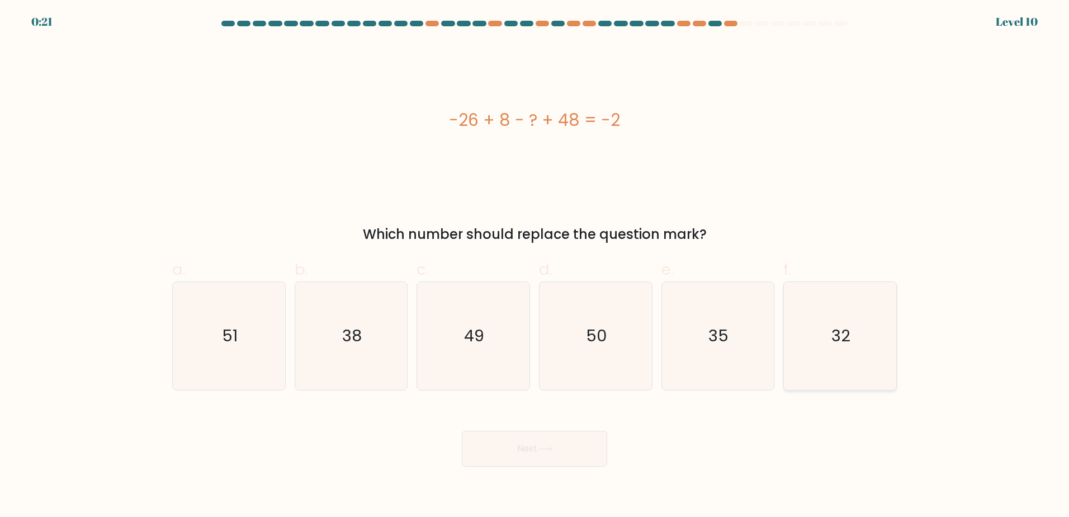
radio input "true"
click at [532, 437] on button "Next" at bounding box center [534, 448] width 145 height 36
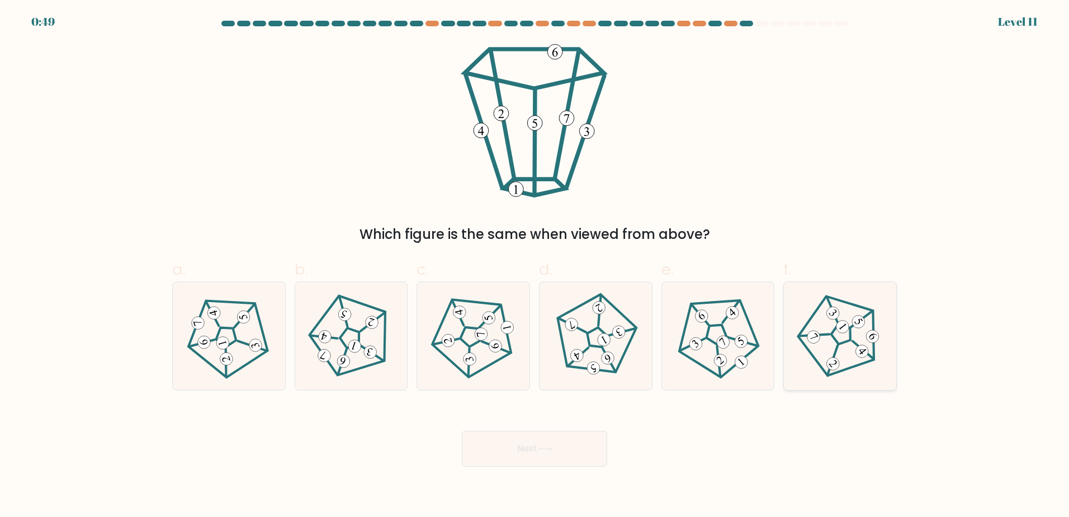
click at [832, 343] on icon at bounding box center [840, 335] width 86 height 86
click at [535, 266] on input "f." at bounding box center [534, 261] width 1 height 7
radio input "true"
click at [535, 437] on button "Next" at bounding box center [534, 448] width 145 height 36
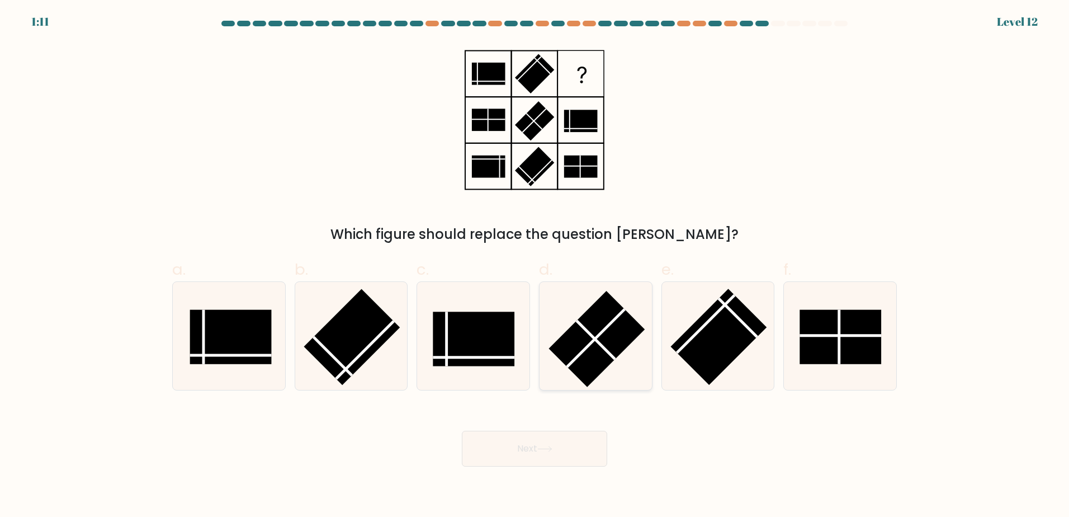
click at [605, 339] on rect at bounding box center [596, 339] width 96 height 96
click at [535, 266] on input "d." at bounding box center [534, 261] width 1 height 7
radio input "true"
click at [540, 463] on button "Next" at bounding box center [534, 448] width 145 height 36
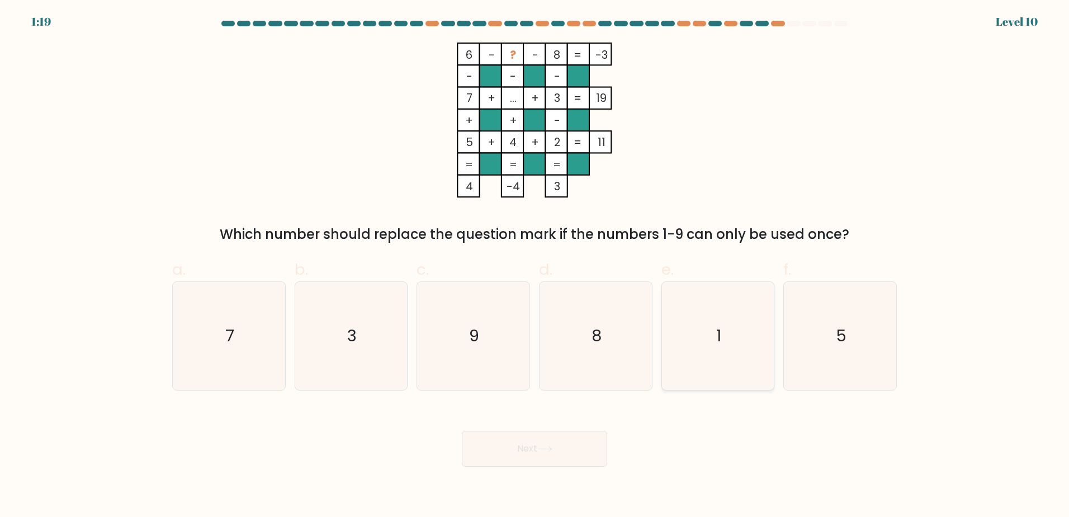
click at [713, 336] on icon "1" at bounding box center [718, 336] width 108 height 108
click at [535, 266] on input "e. 1" at bounding box center [534, 261] width 1 height 7
radio input "true"
click at [559, 442] on button "Next" at bounding box center [534, 448] width 145 height 36
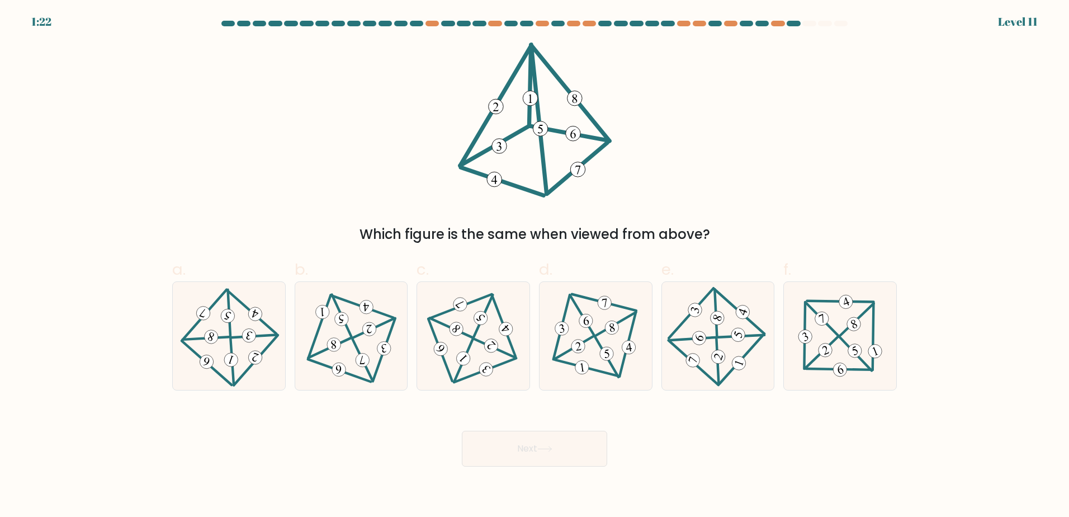
click at [538, 130] on 105_5 at bounding box center [540, 128] width 15 height 15
click at [505, 315] on icon at bounding box center [473, 335] width 88 height 86
click at [534, 266] on input "c." at bounding box center [534, 261] width 1 height 7
radio input "true"
click at [577, 458] on button "Next" at bounding box center [534, 448] width 145 height 36
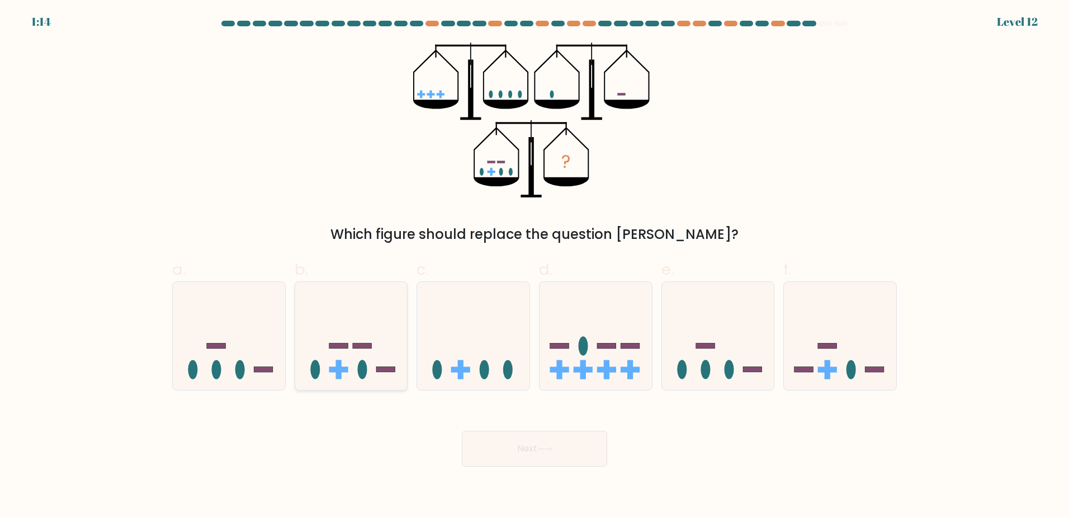
click at [371, 362] on icon at bounding box center [351, 335] width 112 height 93
click at [534, 266] on input "b." at bounding box center [534, 261] width 1 height 7
radio input "true"
click at [825, 373] on rect at bounding box center [828, 369] width 6 height 19
click at [535, 266] on input "f." at bounding box center [534, 261] width 1 height 7
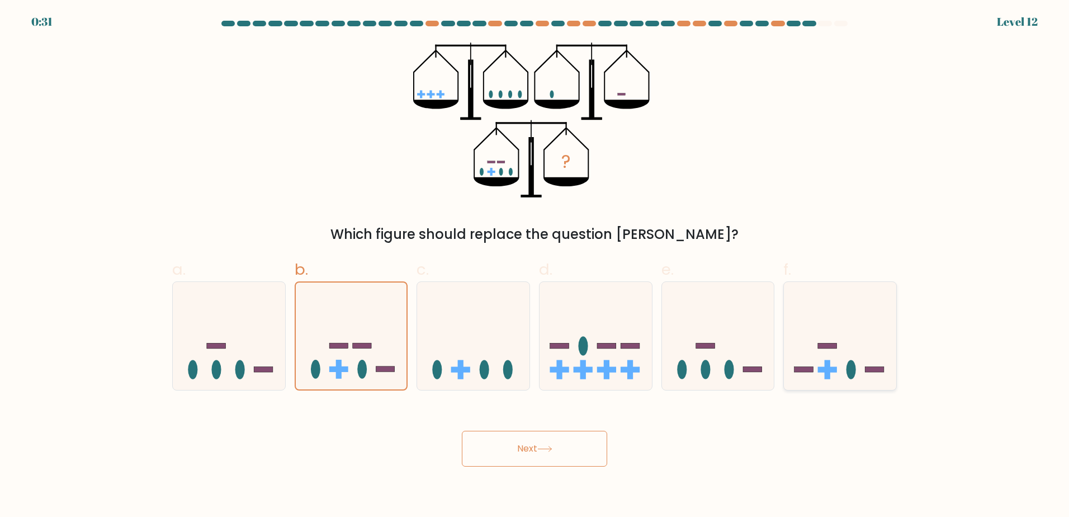
radio input "true"
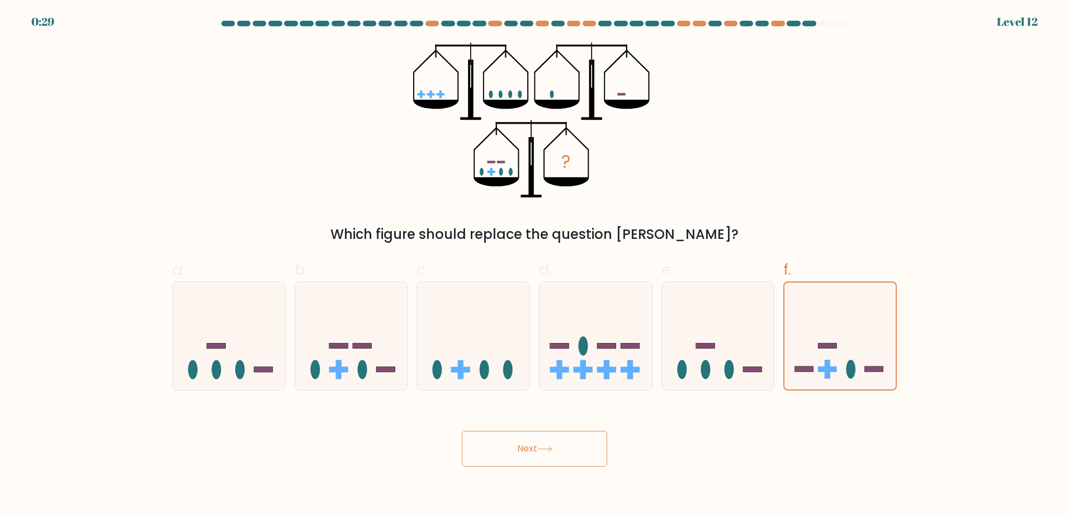
click at [571, 449] on button "Next" at bounding box center [534, 448] width 145 height 36
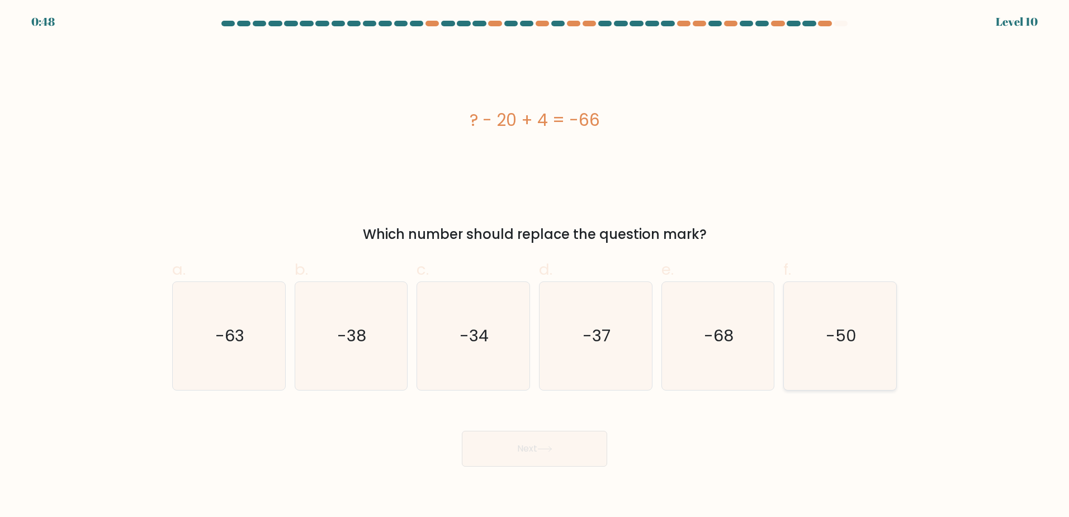
click at [856, 330] on icon "-50" at bounding box center [840, 336] width 108 height 108
click at [535, 266] on input "f. -50" at bounding box center [534, 261] width 1 height 7
radio input "true"
click at [565, 457] on button "Next" at bounding box center [534, 448] width 145 height 36
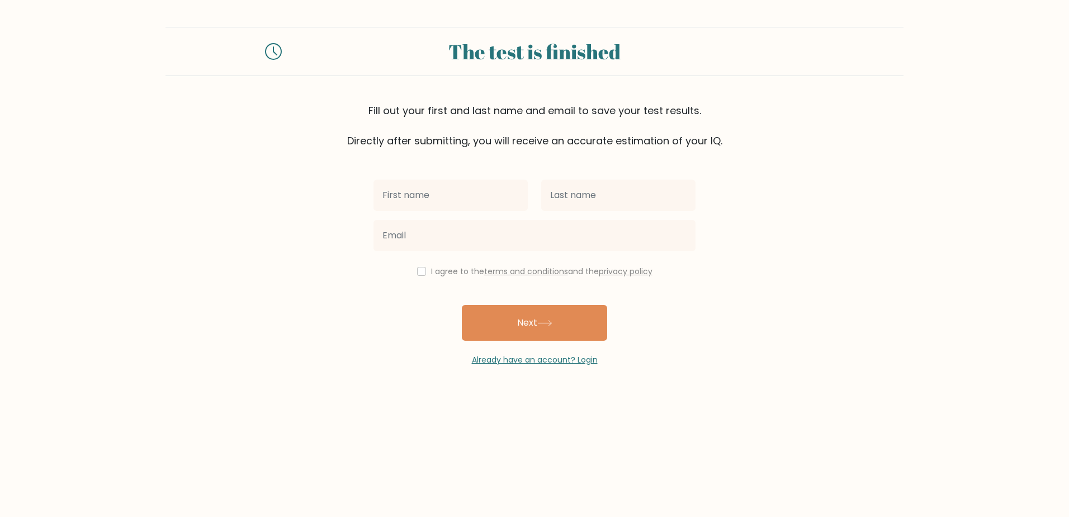
click at [493, 187] on input "text" at bounding box center [450, 194] width 154 height 31
type input "[PERSON_NAME]"
type input "BACLAY"
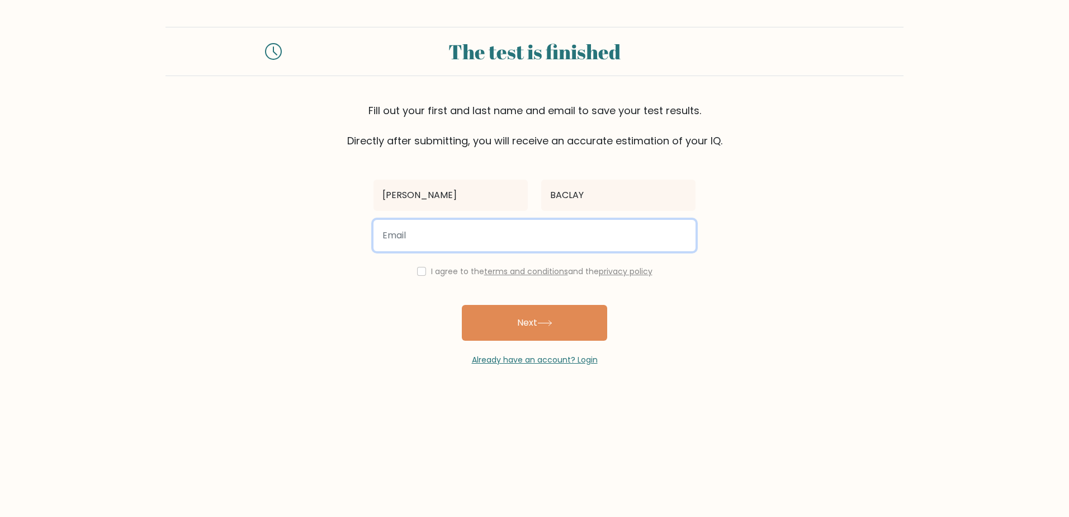
click at [453, 235] on input "email" at bounding box center [534, 235] width 322 height 31
type input "[EMAIL_ADDRESS][DOMAIN_NAME]"
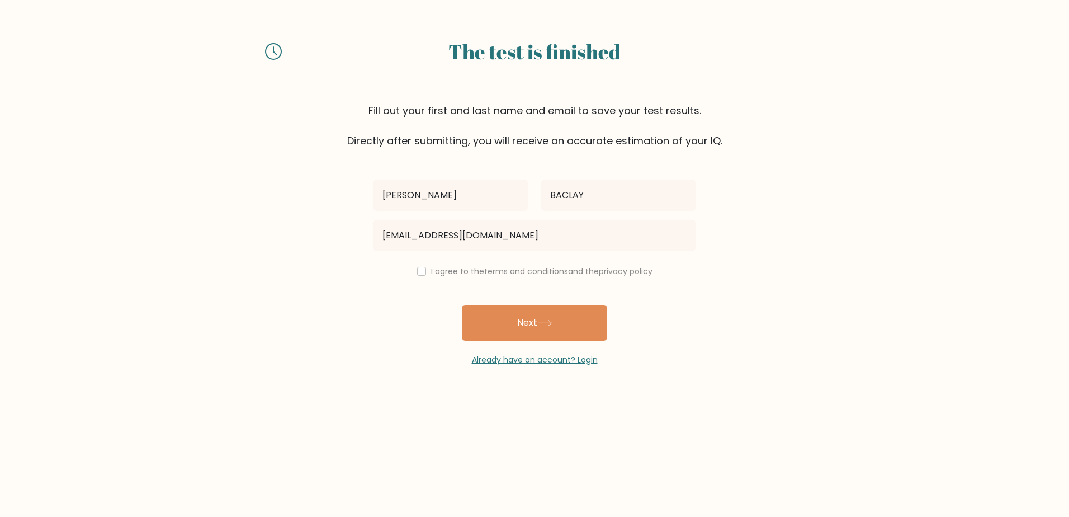
click at [427, 274] on div "I agree to the terms and conditions and the privacy policy" at bounding box center [534, 270] width 335 height 13
click at [420, 273] on input "checkbox" at bounding box center [421, 271] width 9 height 9
checkbox input "true"
click at [521, 314] on button "Next" at bounding box center [534, 323] width 145 height 36
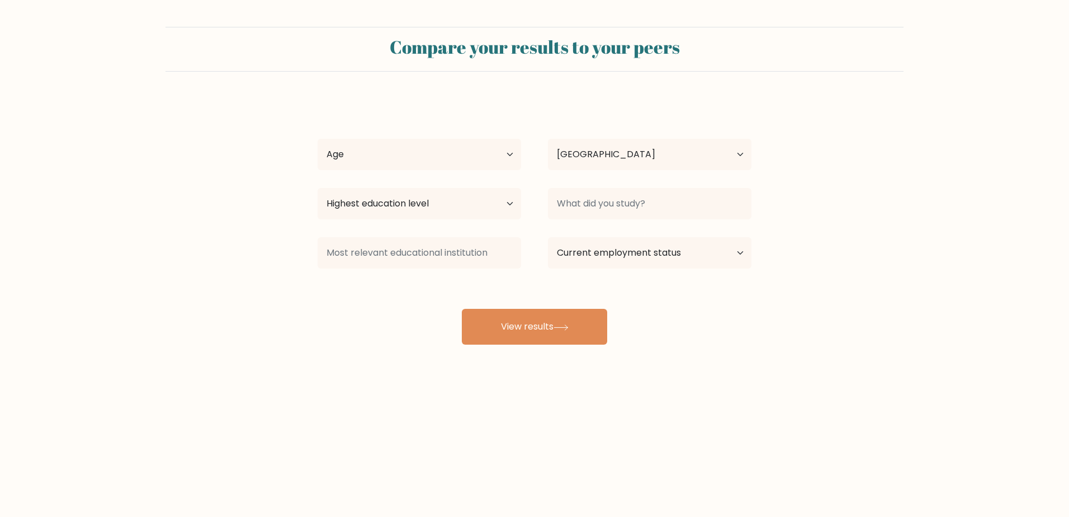
select select "PH"
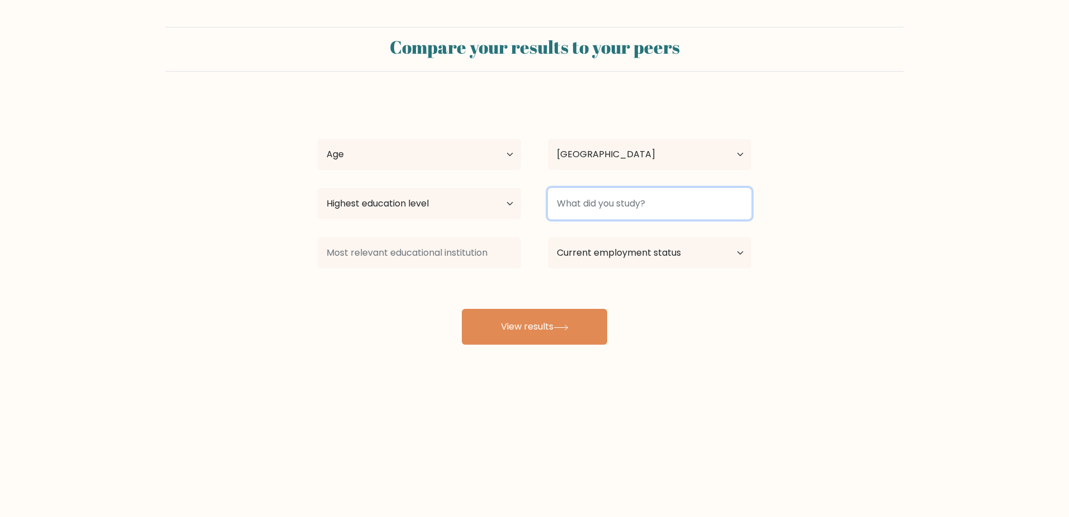
click at [609, 211] on input at bounding box center [649, 203] width 203 height 31
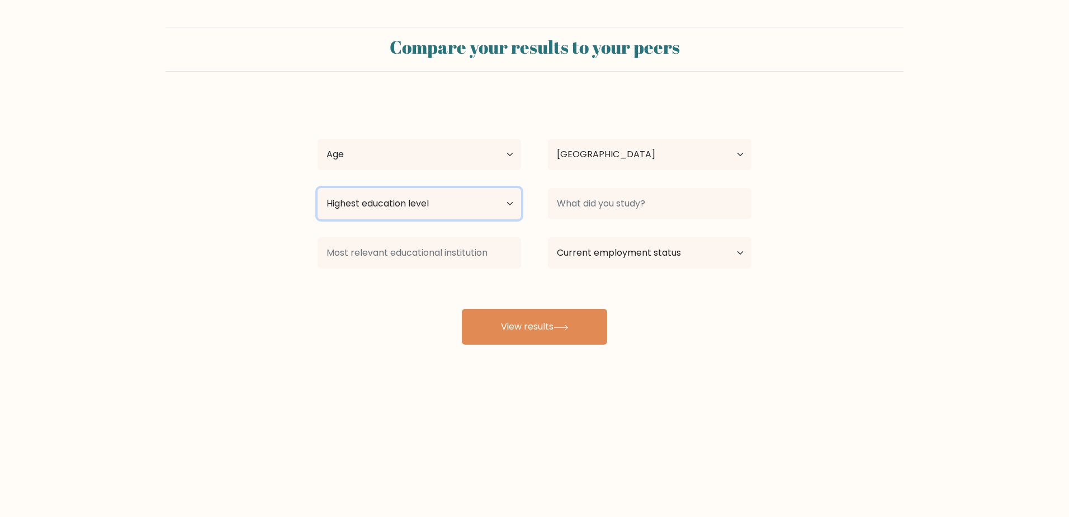
click at [475, 204] on select "Highest education level No schooling Primary Lower Secondary Upper Secondary Oc…" at bounding box center [419, 203] width 203 height 31
select select "bachelors_degree"
click at [318, 188] on select "Highest education level No schooling Primary Lower Secondary Upper Secondary Oc…" at bounding box center [419, 203] width 203 height 31
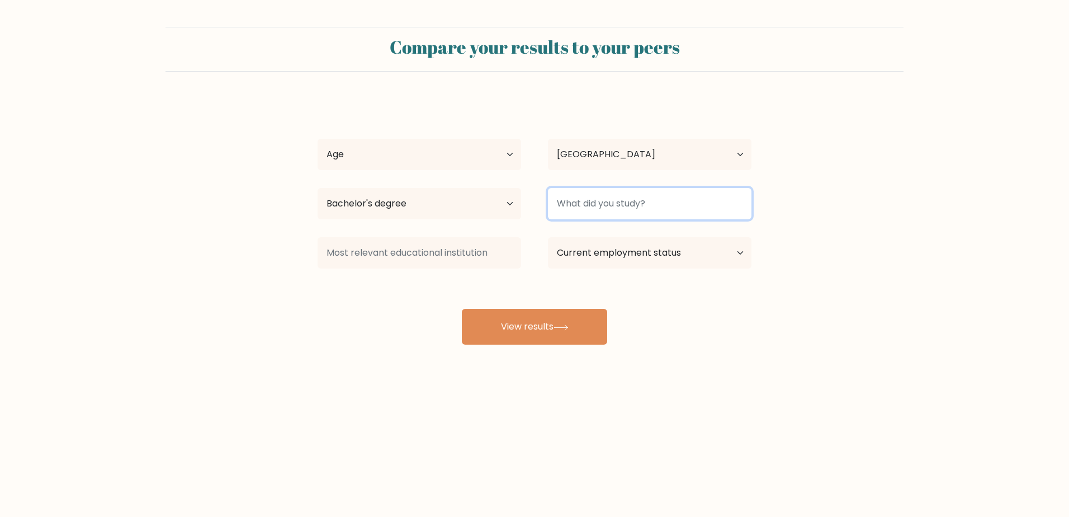
click at [623, 202] on input at bounding box center [649, 203] width 203 height 31
type input "B"
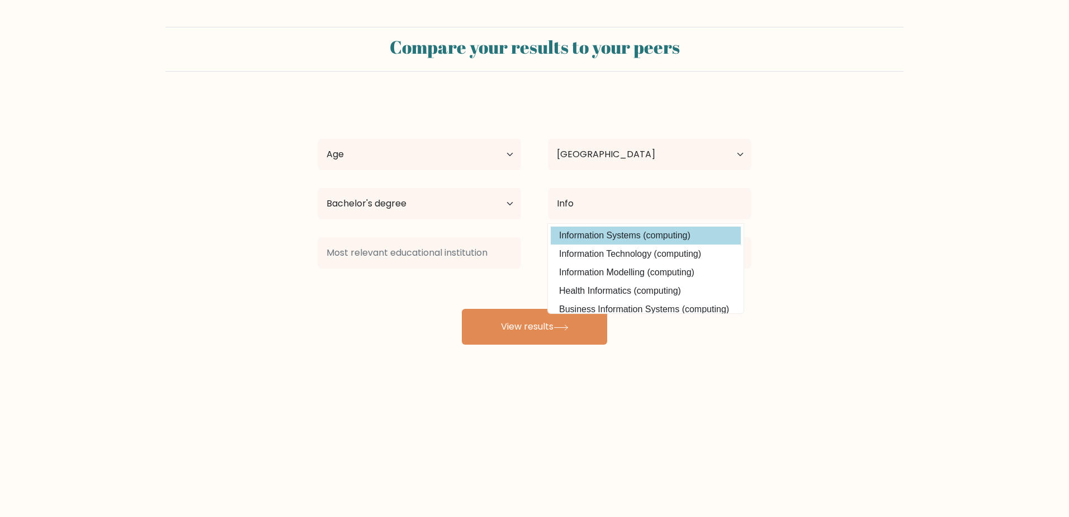
click at [706, 239] on option "Information Systems (computing)" at bounding box center [646, 235] width 190 height 18
type input "Information Systems"
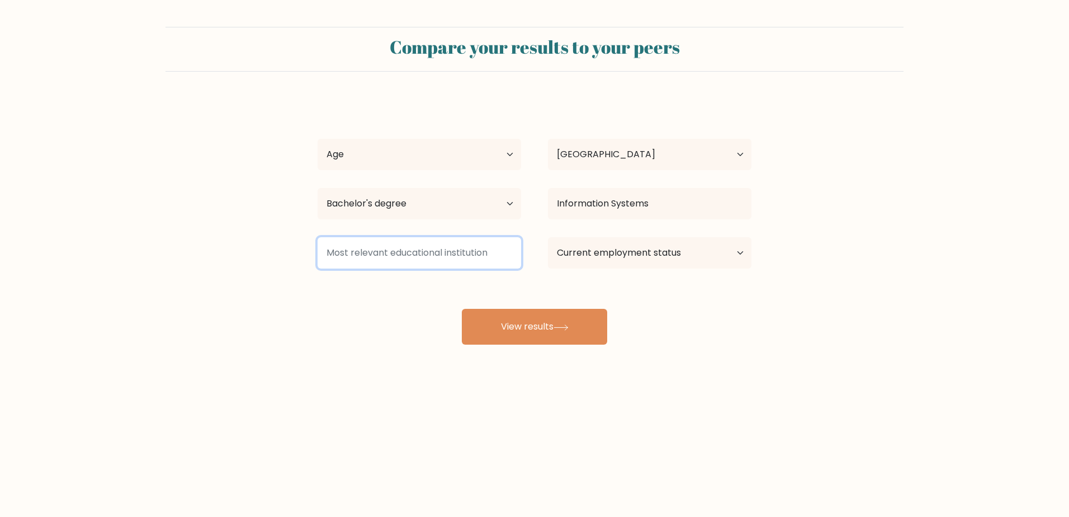
click at [383, 261] on input at bounding box center [419, 252] width 203 height 31
drag, startPoint x: 629, startPoint y: 266, endPoint x: 636, endPoint y: 259, distance: 9.1
click at [631, 263] on select "Current employment status Employed Student Retired Other / prefer not to answer" at bounding box center [649, 252] width 203 height 31
click at [413, 254] on input at bounding box center [419, 252] width 203 height 31
type input "[GEOGRAPHIC_DATA]"
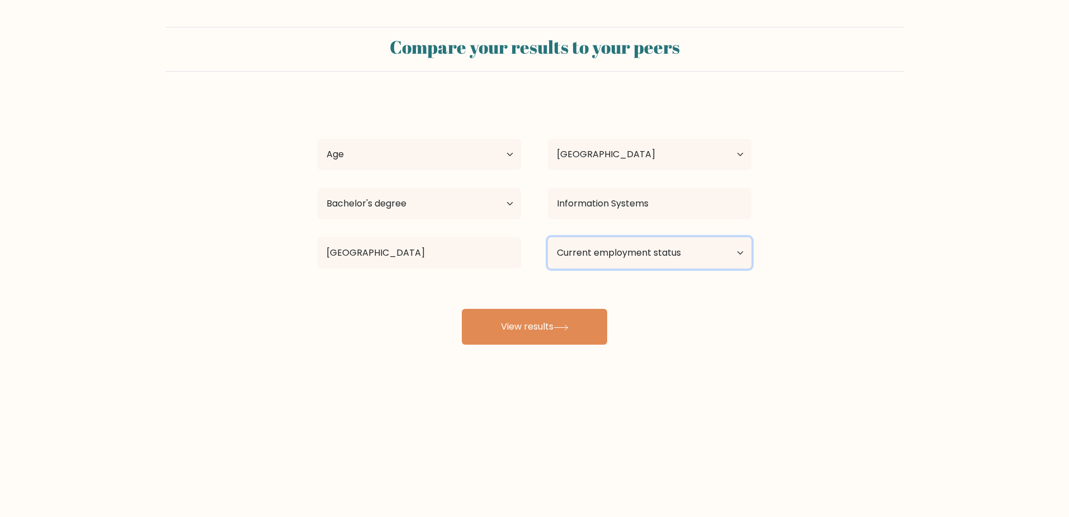
click at [613, 261] on select "Current employment status Employed Student Retired Other / prefer not to answer" at bounding box center [649, 252] width 203 height 31
select select "other"
click at [548, 237] on select "Current employment status Employed Student Retired Other / prefer not to answer" at bounding box center [649, 252] width 203 height 31
click at [560, 332] on button "View results" at bounding box center [534, 327] width 145 height 36
click at [427, 159] on select "Age Under [DEMOGRAPHIC_DATA] [DEMOGRAPHIC_DATA] [DEMOGRAPHIC_DATA] [DEMOGRAPHIC…" at bounding box center [419, 154] width 203 height 31
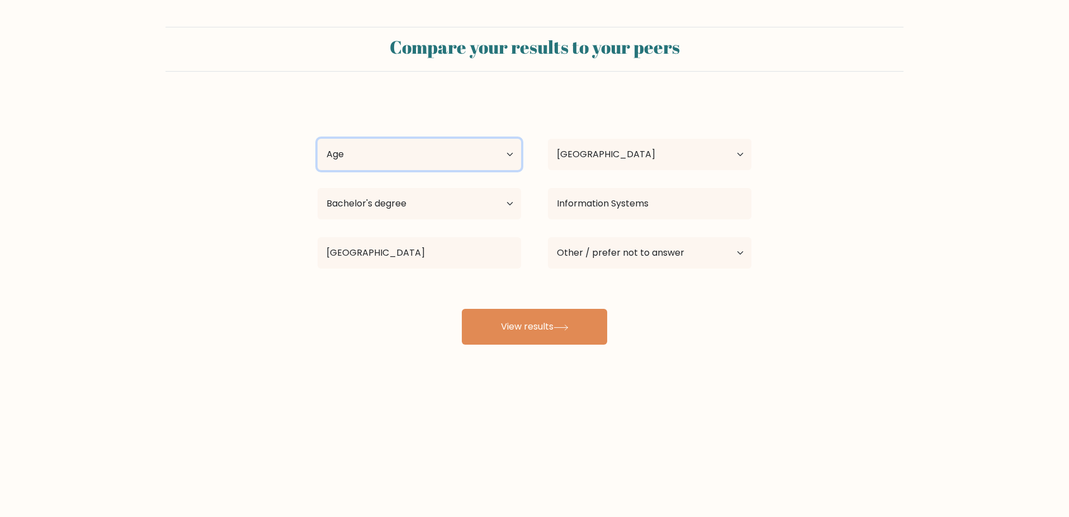
select select "25_34"
click at [318, 139] on select "Age Under [DEMOGRAPHIC_DATA] [DEMOGRAPHIC_DATA] [DEMOGRAPHIC_DATA] [DEMOGRAPHIC…" at bounding box center [419, 154] width 203 height 31
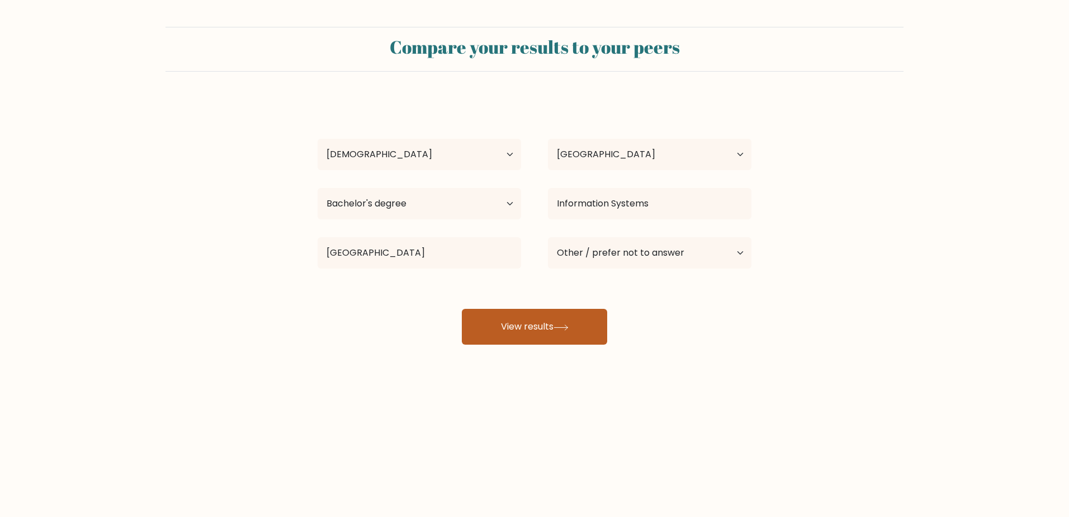
click at [536, 324] on button "View results" at bounding box center [534, 327] width 145 height 36
